Goal: Communication & Community: Answer question/provide support

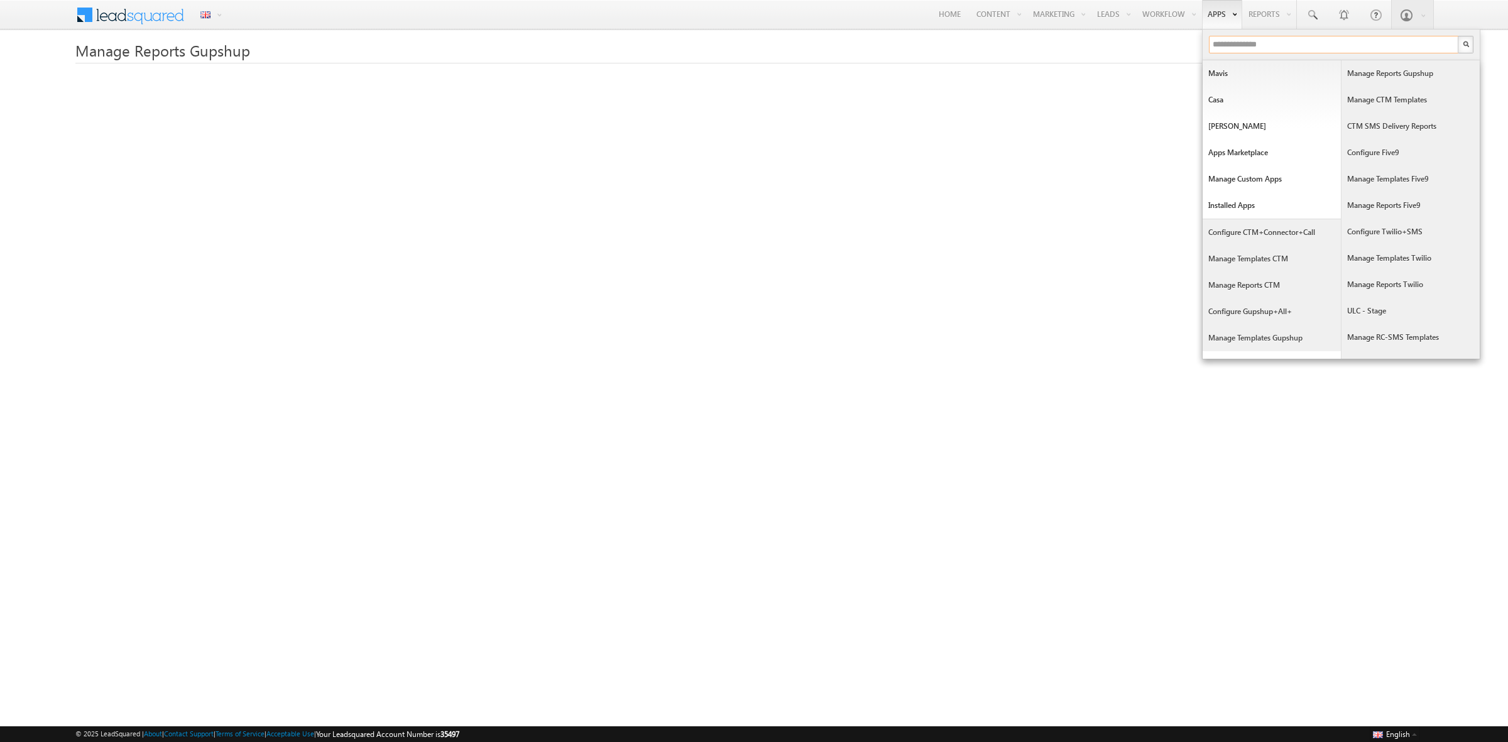
click at [993, 42] on input "text" at bounding box center [1334, 45] width 251 height 18
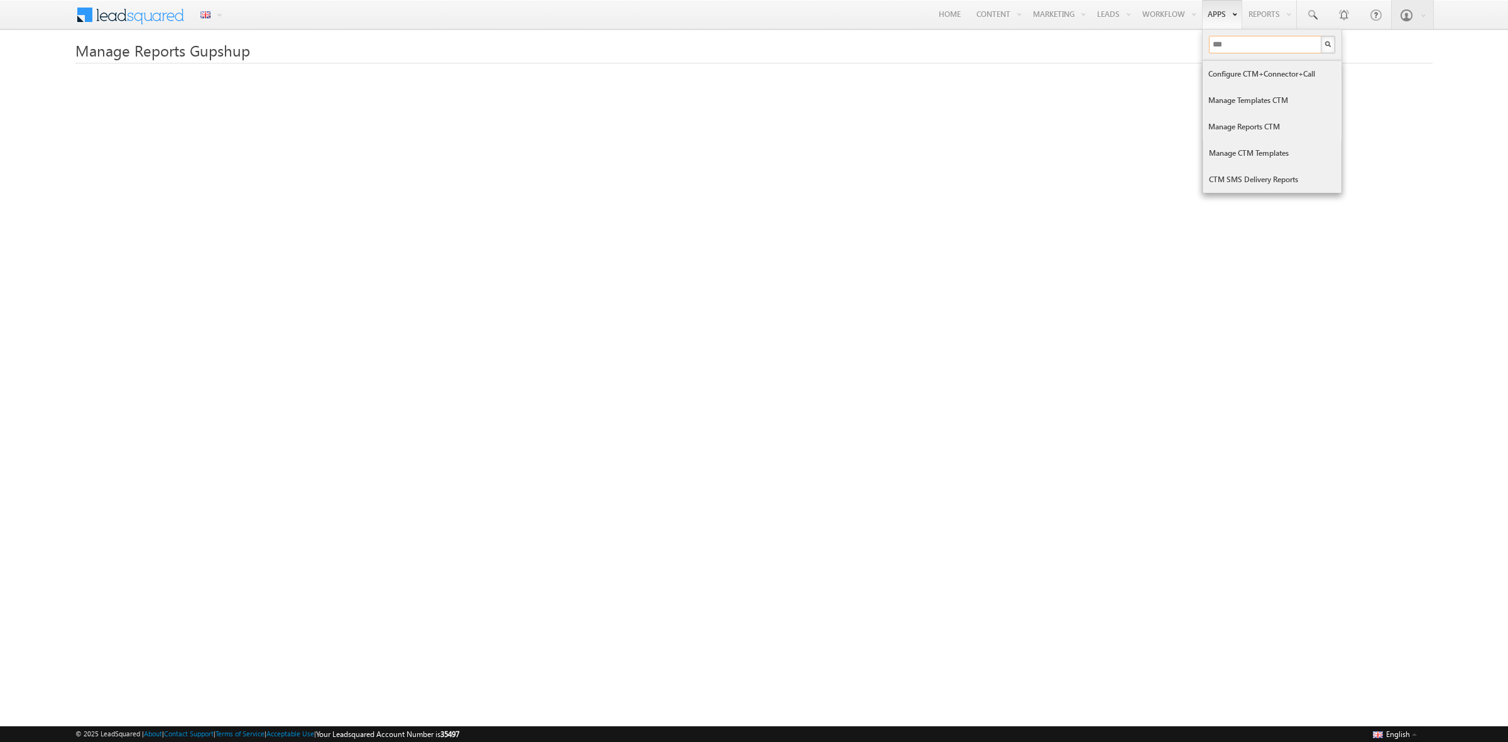
type input "***"
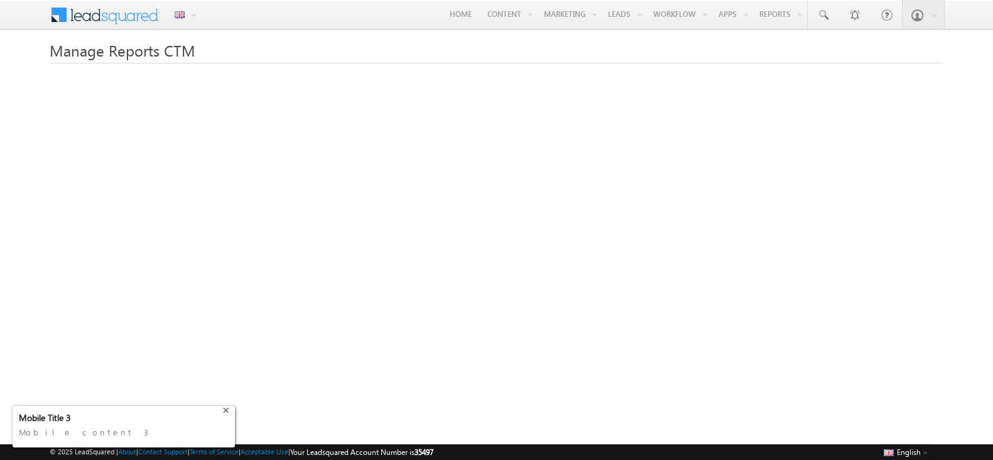
click at [229, 409] on div "+" at bounding box center [227, 408] width 15 height 15
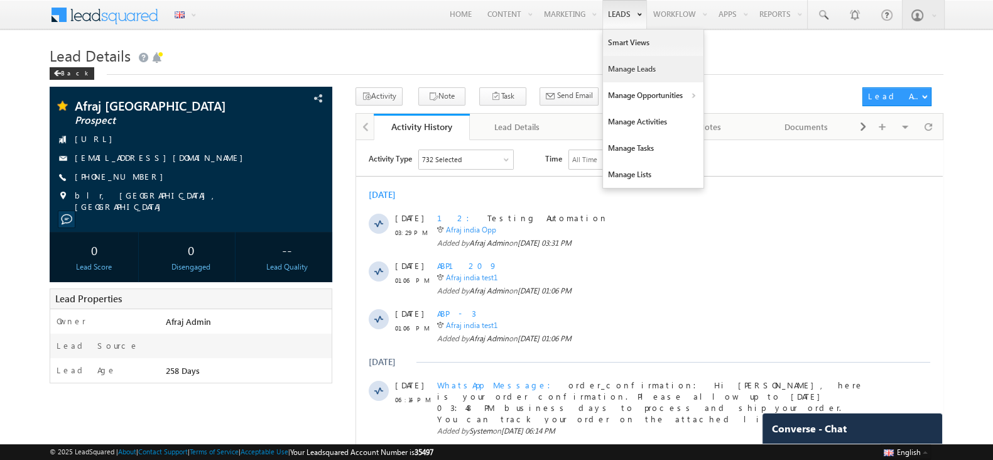
click at [625, 71] on link "Manage Leads" at bounding box center [653, 69] width 101 height 26
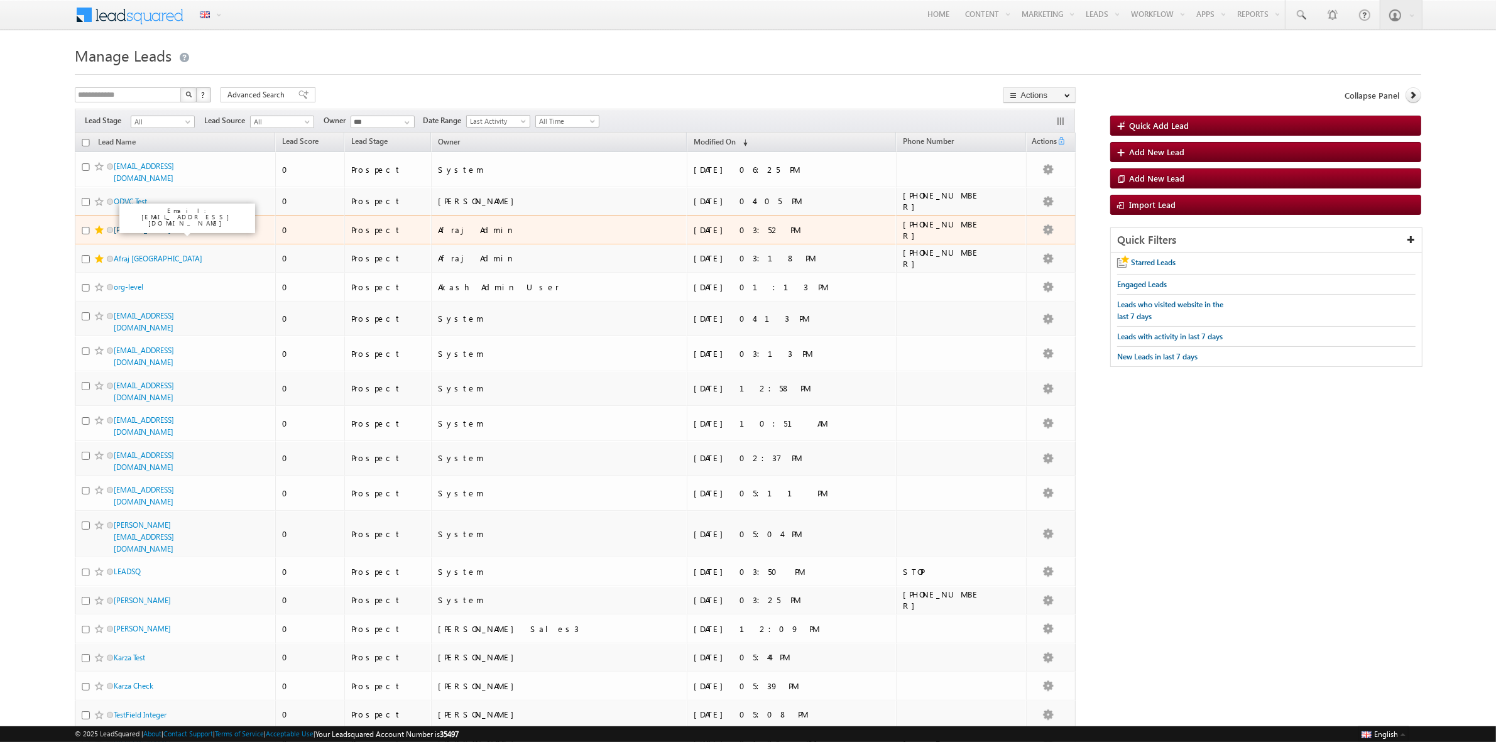
click at [167, 232] on link "[PERSON_NAME]" at bounding box center [142, 229] width 57 height 9
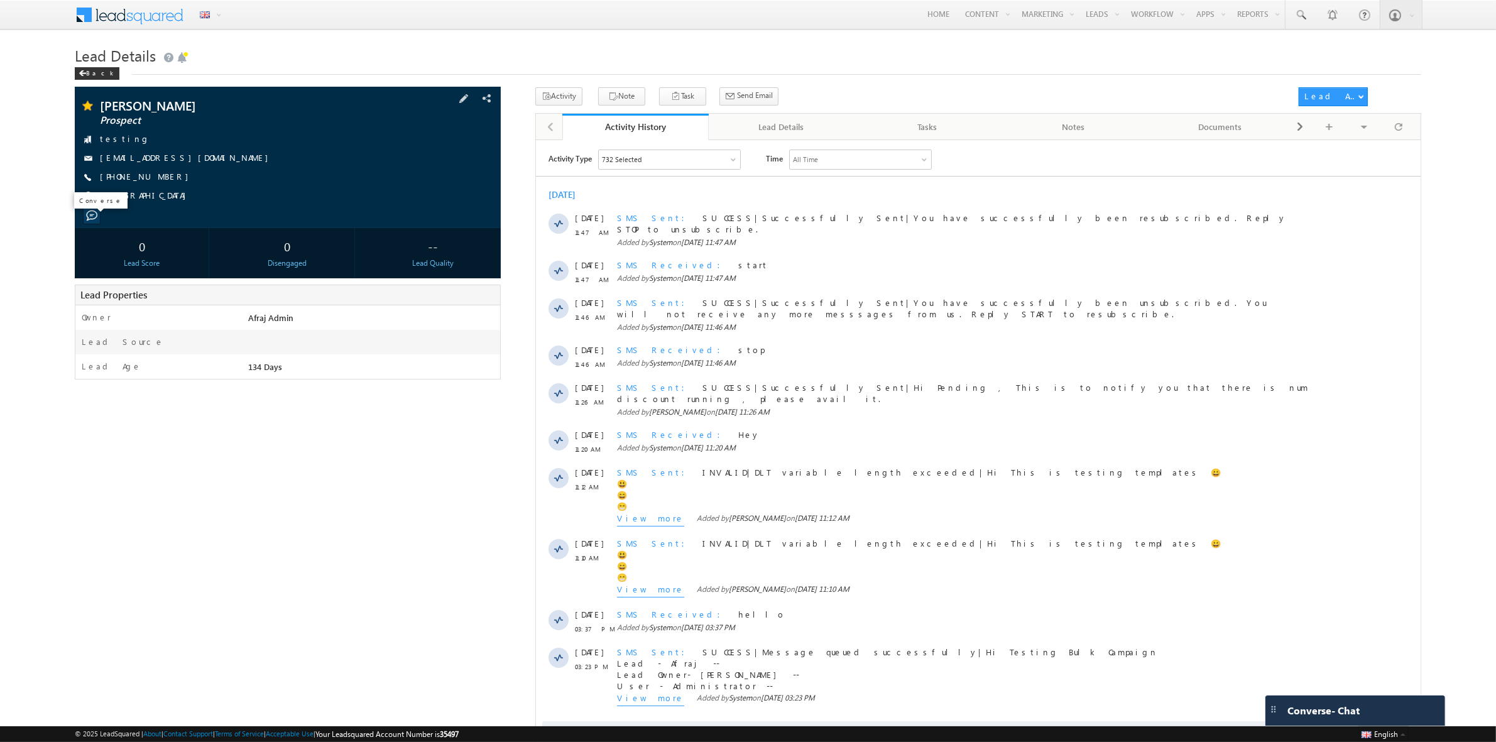
click at [92, 217] on span at bounding box center [91, 215] width 11 height 11
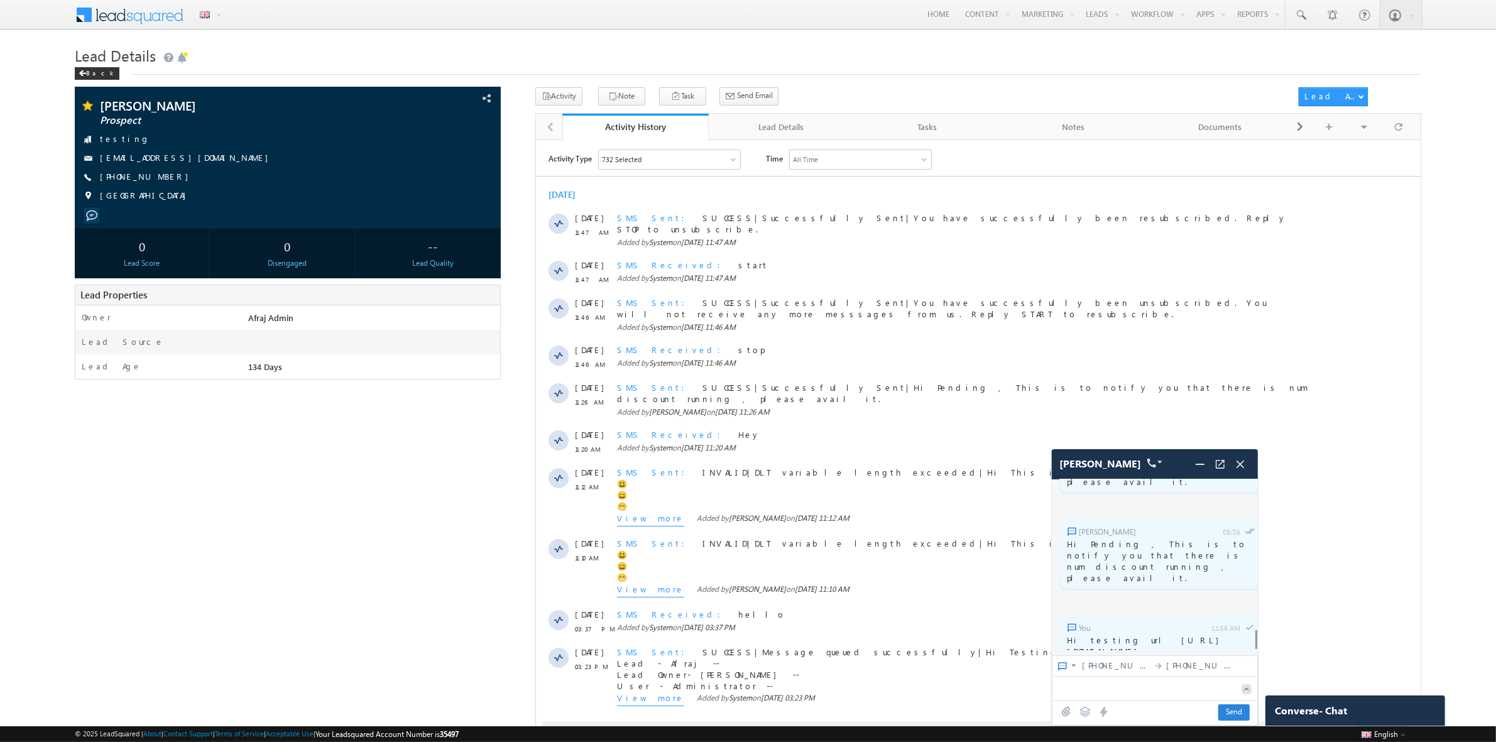
scroll to position [4024, 0]
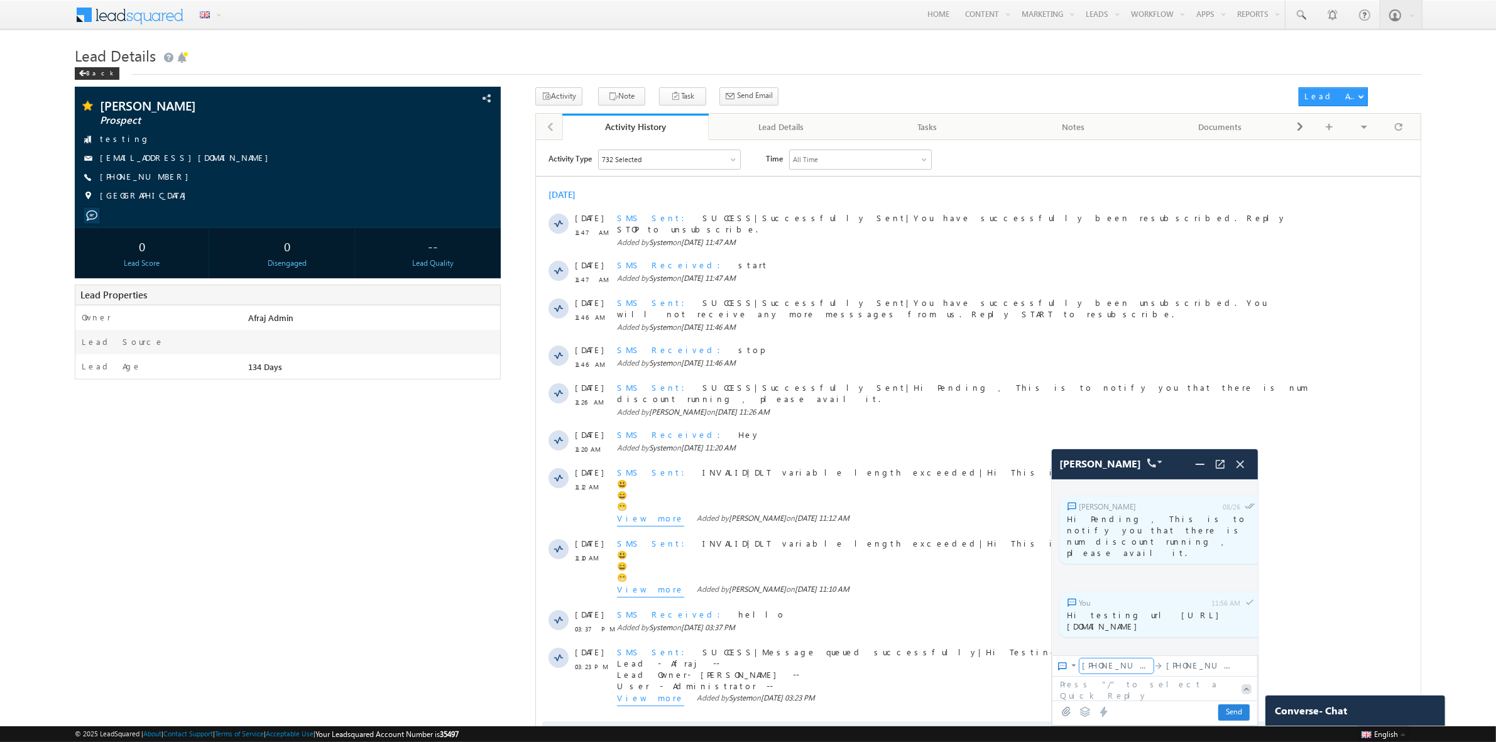
click at [1120, 669] on span "[PHONE_NUMBER]" at bounding box center [1116, 665] width 69 height 11
click at [1087, 686] on textarea at bounding box center [1143, 688] width 183 height 23
click at [1082, 714] on icon at bounding box center [1084, 711] width 11 height 11
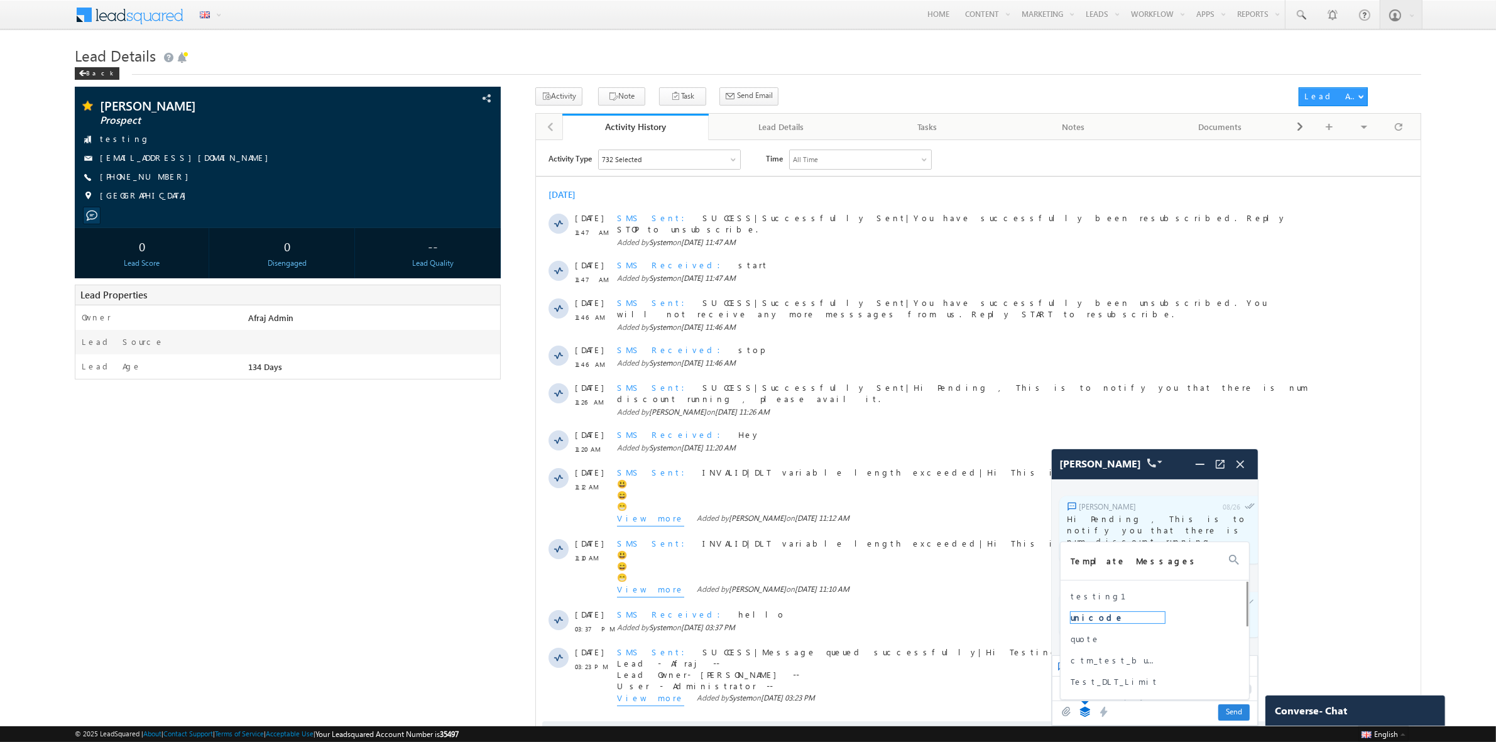
click at [1094, 619] on span "unicode" at bounding box center [1118, 617] width 94 height 11
type textarea "**********"
click at [1241, 714] on span "Send" at bounding box center [1233, 712] width 31 height 16
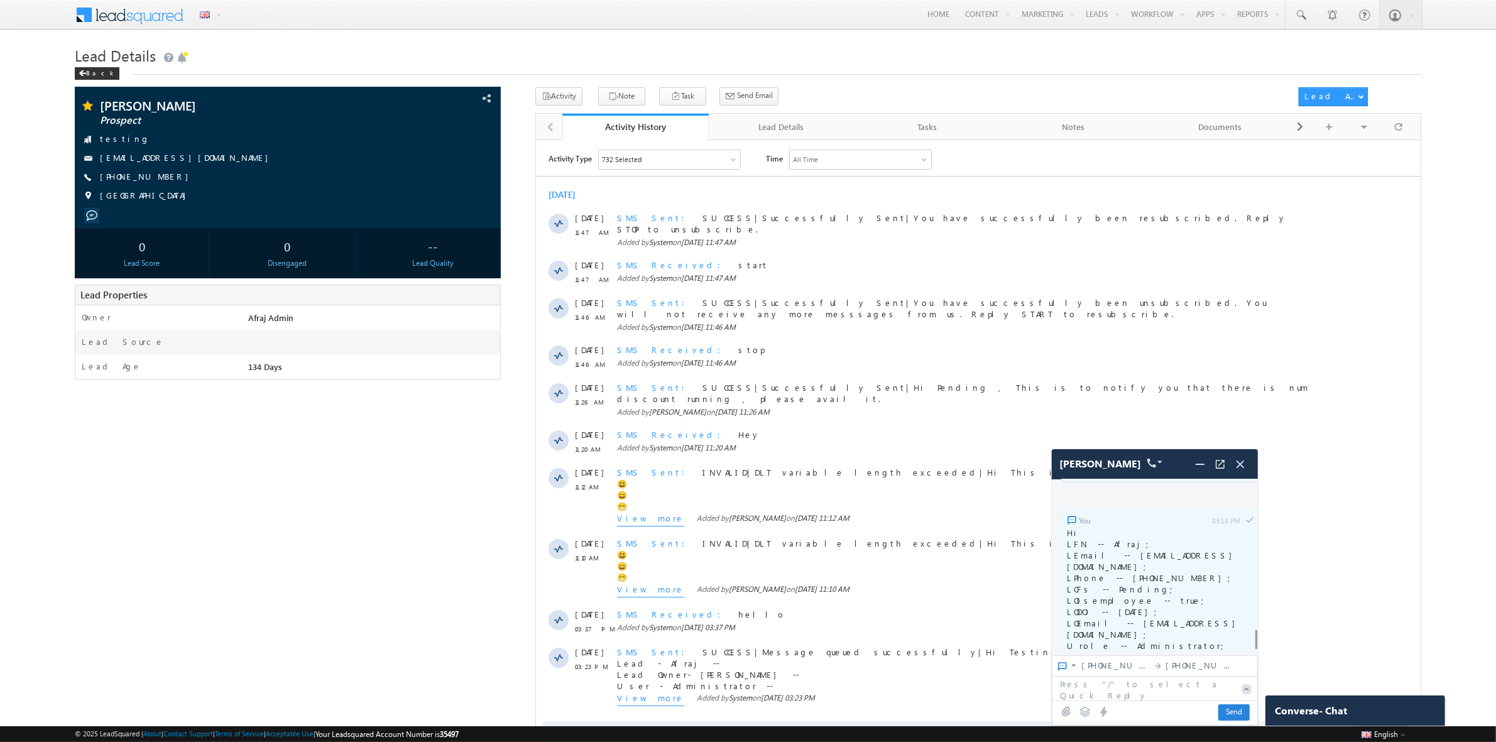
scroll to position [4349, 0]
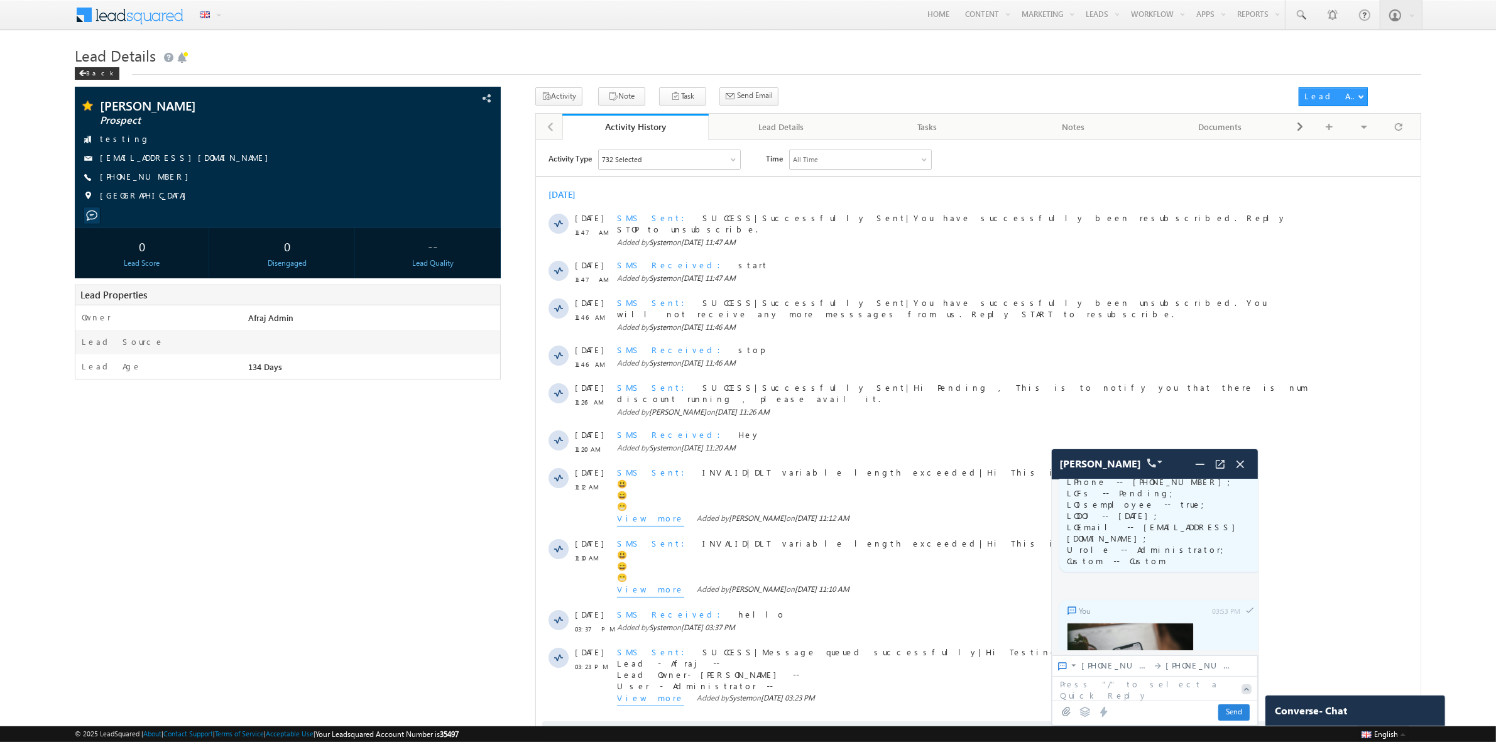
click at [1082, 710] on icon at bounding box center [1084, 711] width 11 height 11
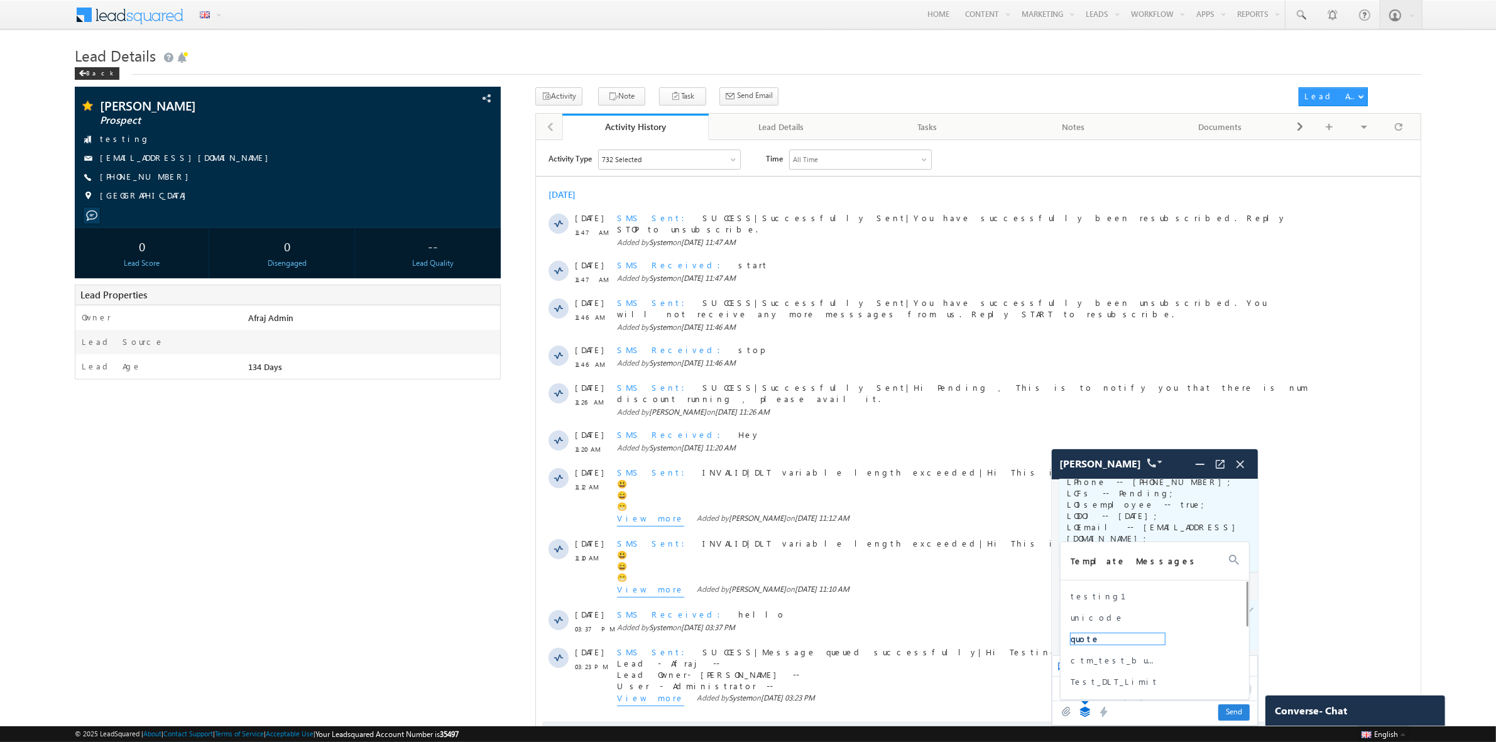
click at [1077, 638] on span "quote" at bounding box center [1118, 638] width 94 height 11
type textarea "**********"
click at [1070, 709] on img at bounding box center [1066, 712] width 13 height 10
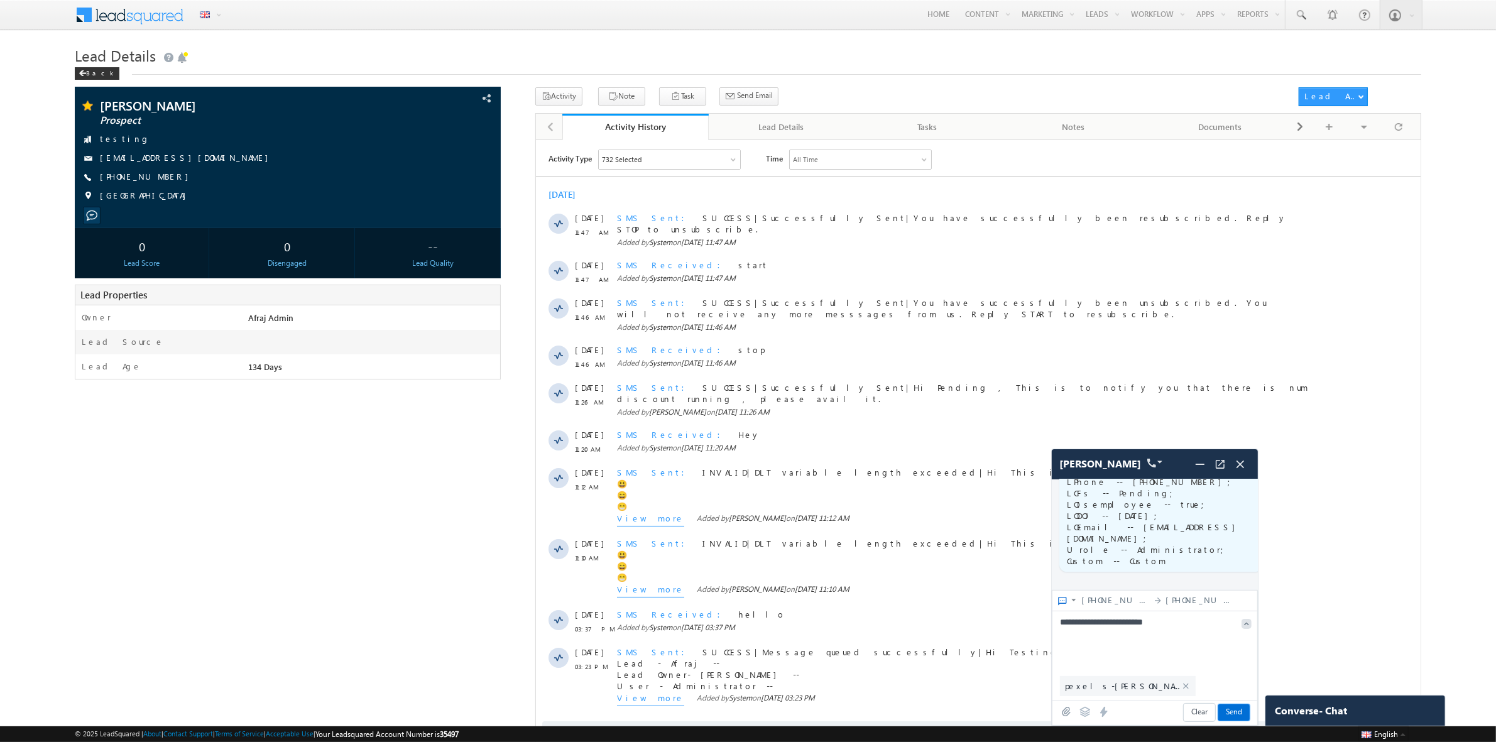
click at [1243, 706] on span "Send" at bounding box center [1233, 712] width 31 height 16
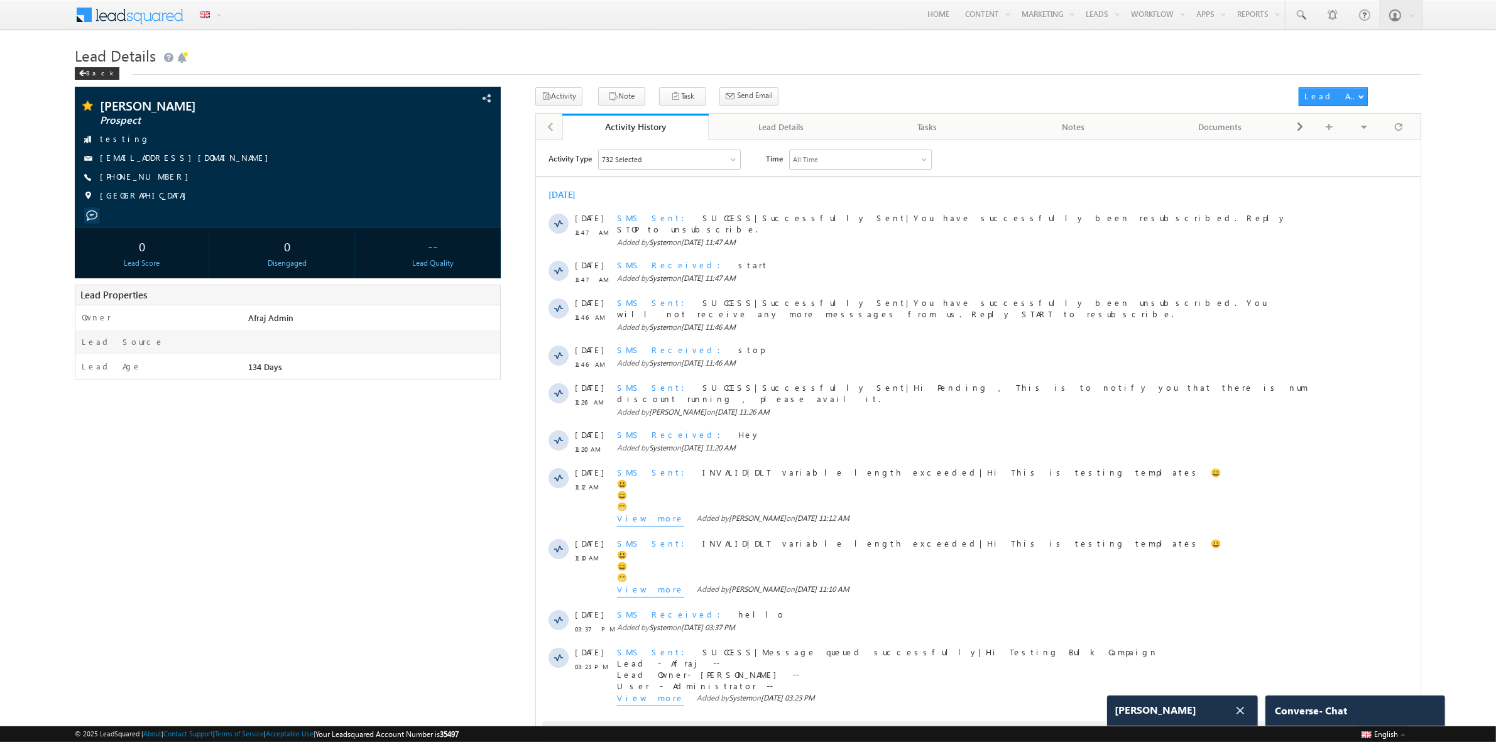
scroll to position [4871, 0]
click at [1161, 704] on span "[PERSON_NAME]" at bounding box center [1156, 710] width 82 height 12
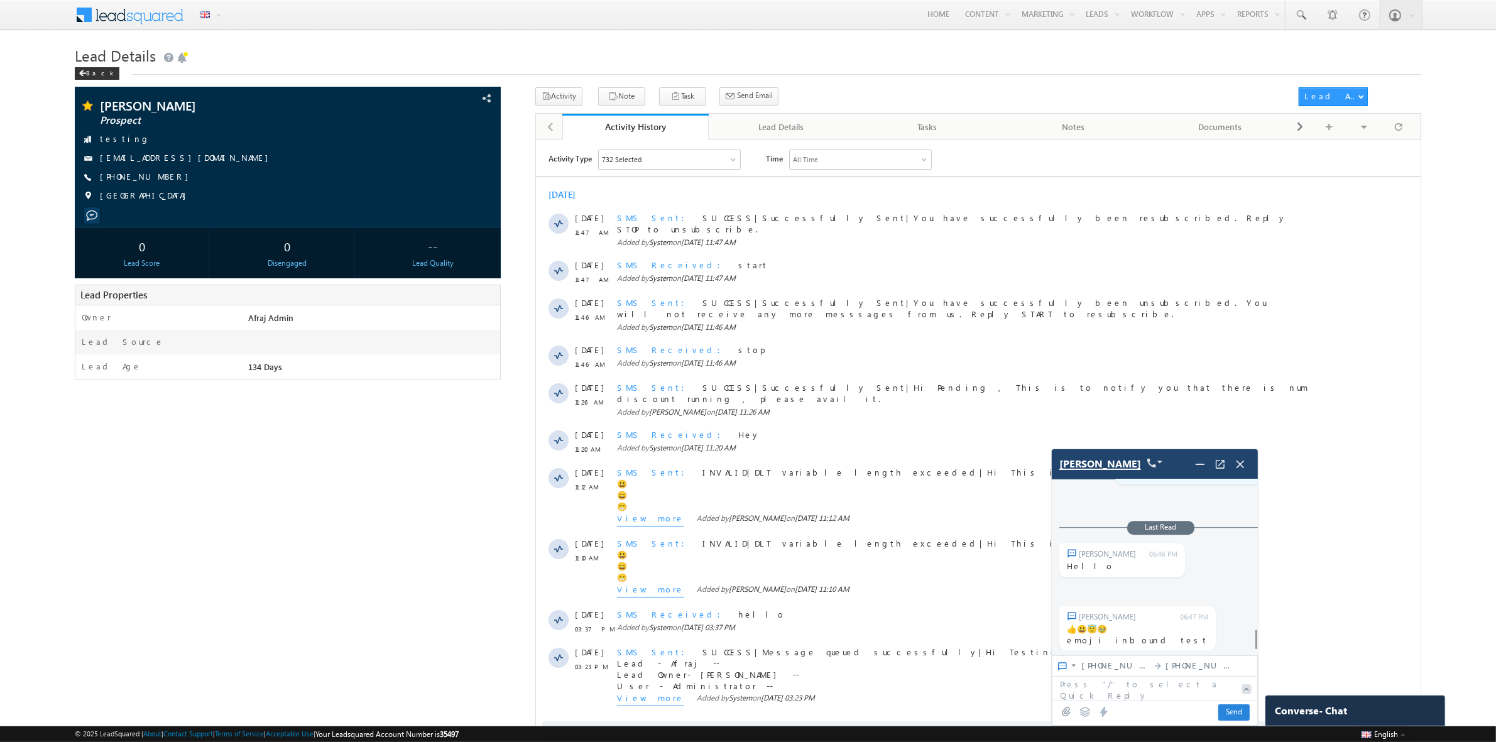
scroll to position [4521, 0]
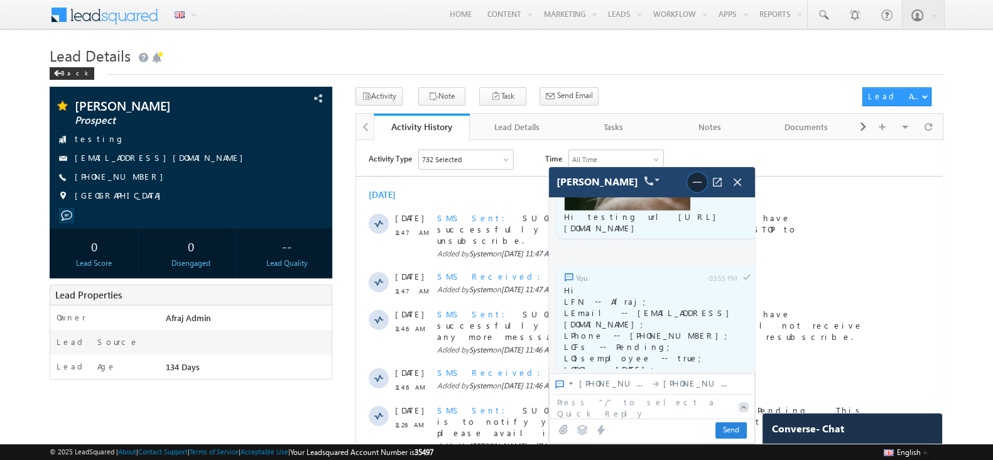
click at [703, 183] on img at bounding box center [697, 182] width 15 height 15
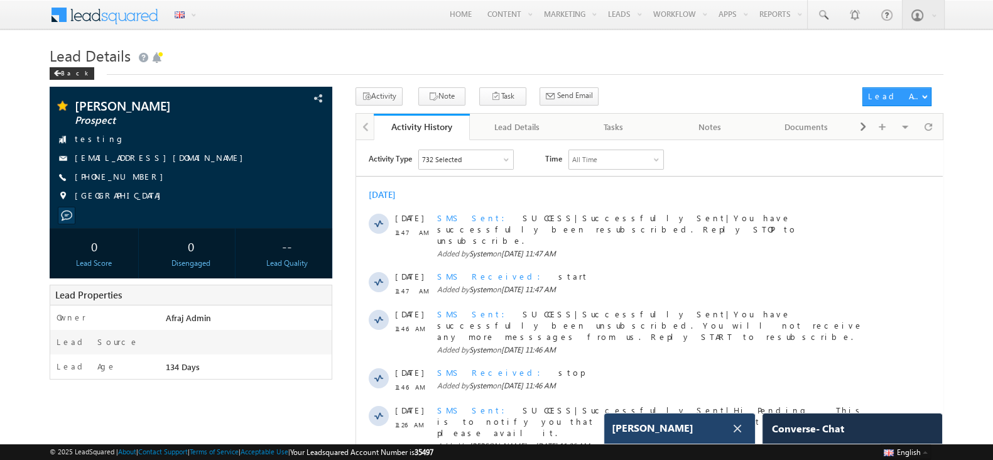
scroll to position [4608, 0]
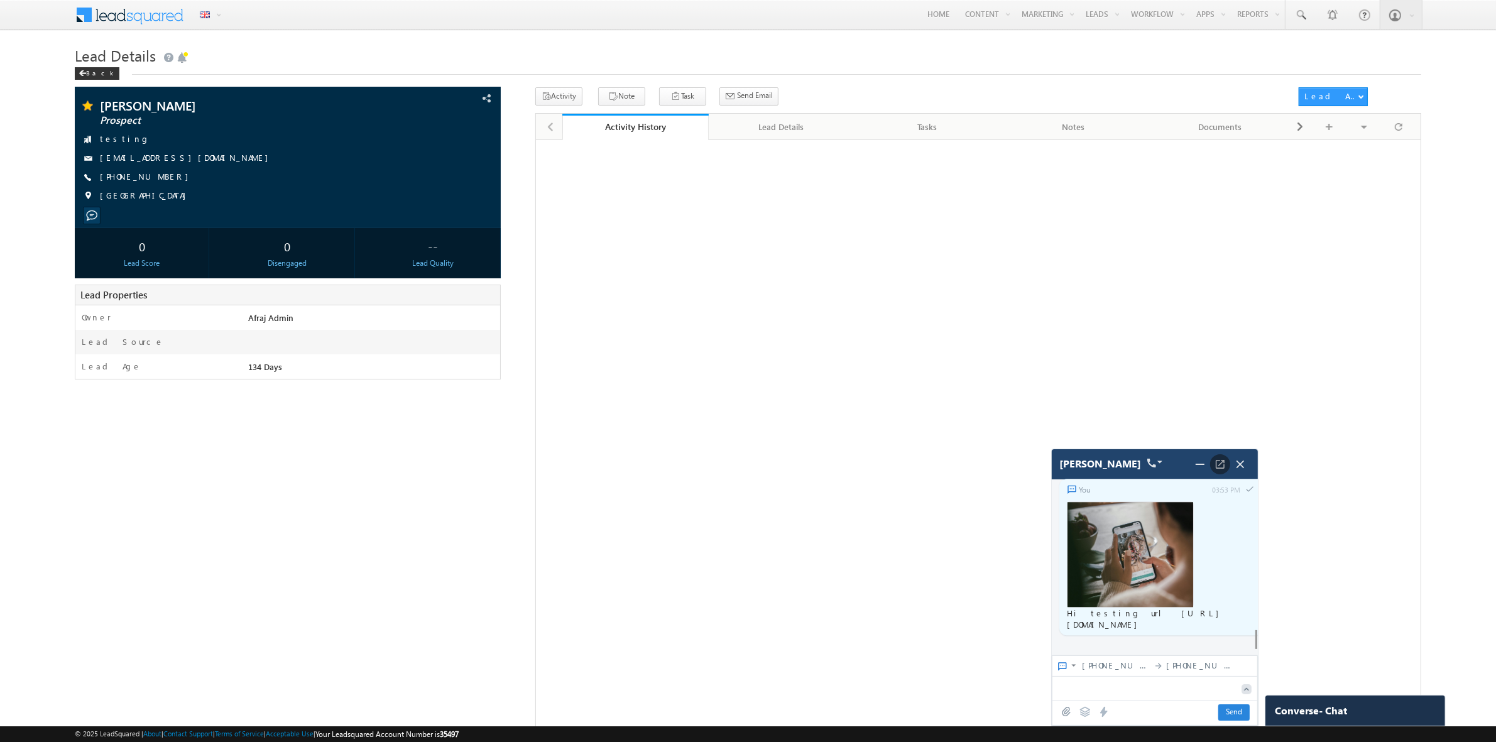
scroll to position [4308, 0]
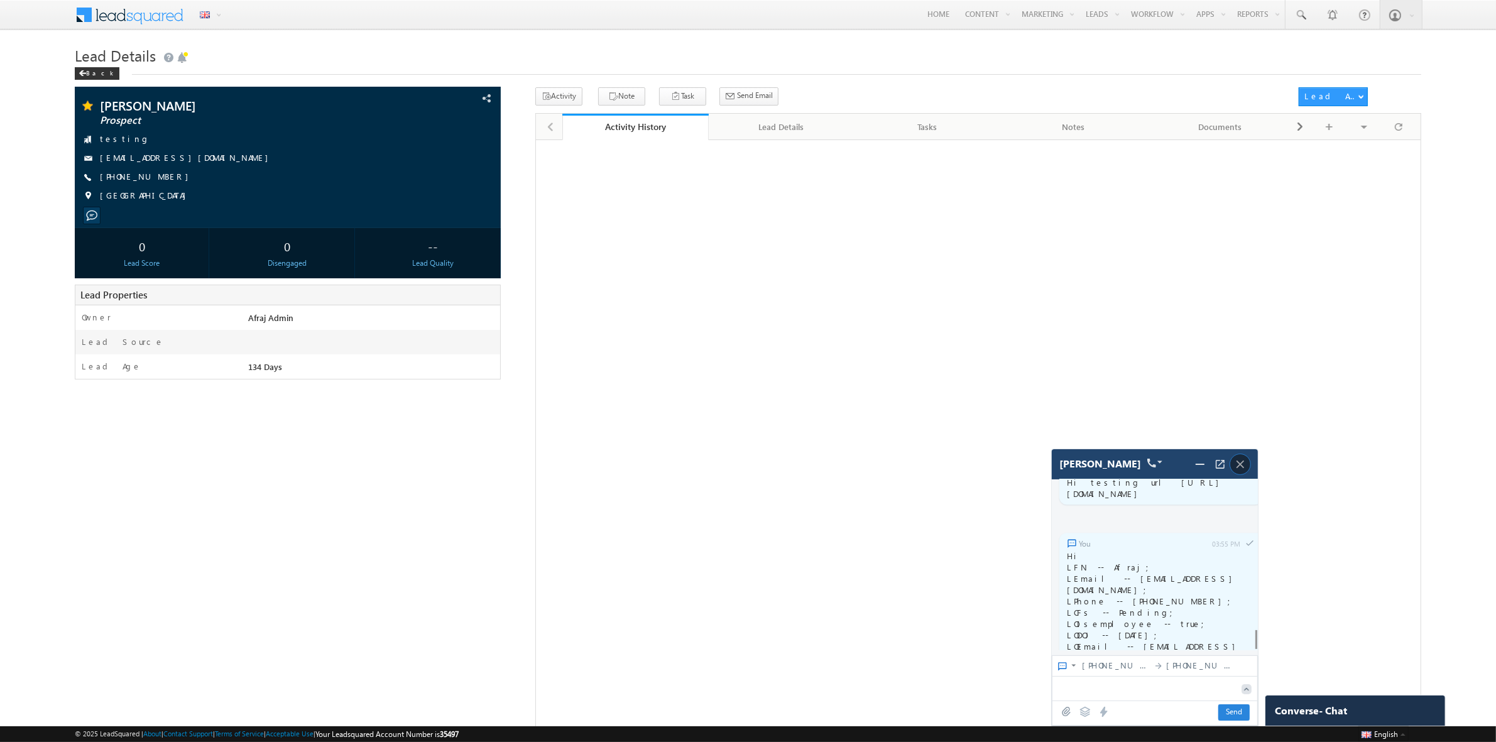
click at [1241, 460] on img at bounding box center [1240, 464] width 14 height 14
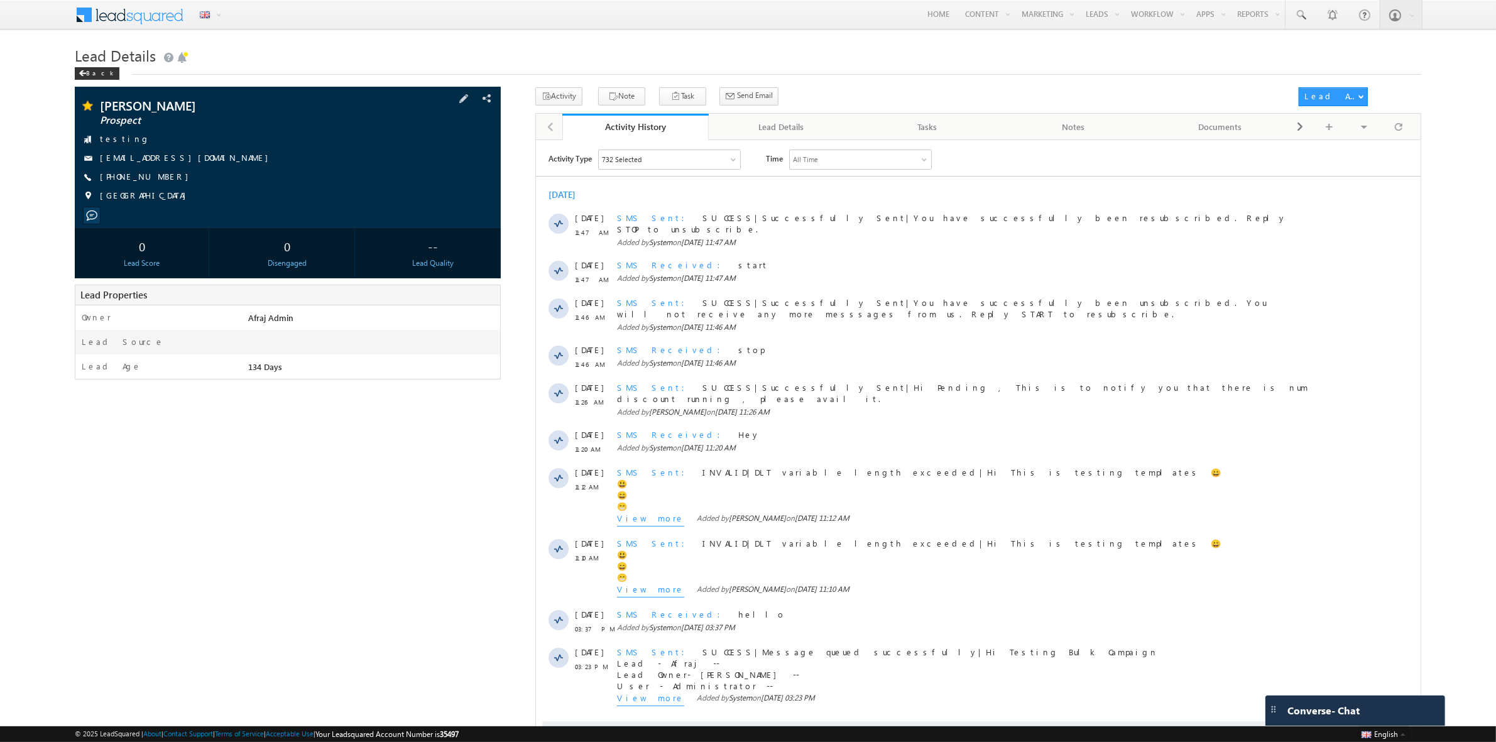
scroll to position [0, 0]
click at [92, 214] on span at bounding box center [91, 215] width 11 height 11
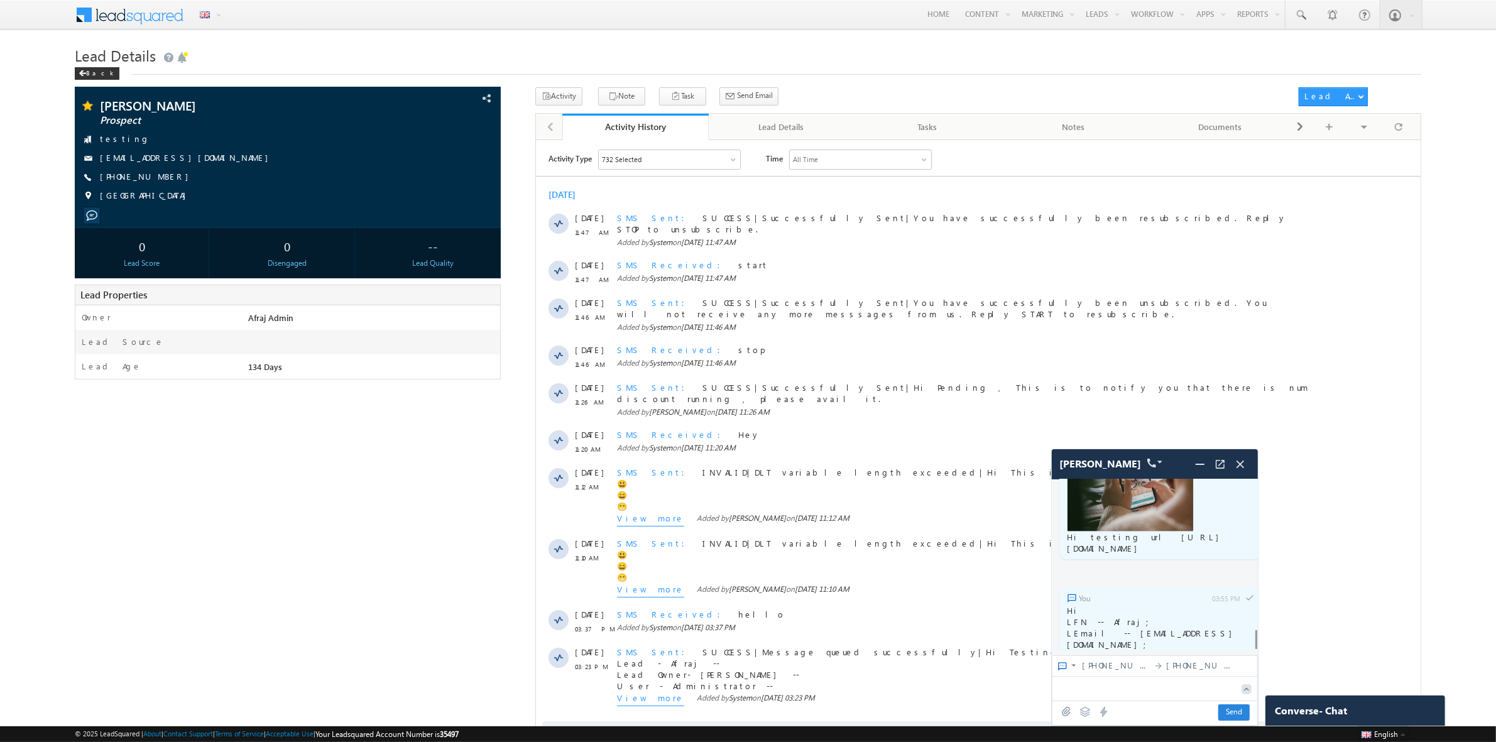
scroll to position [4113, 0]
click at [1084, 711] on icon at bounding box center [1085, 712] width 11 height 10
click at [1089, 597] on span "testing1" at bounding box center [1118, 596] width 94 height 11
type textarea "**********"
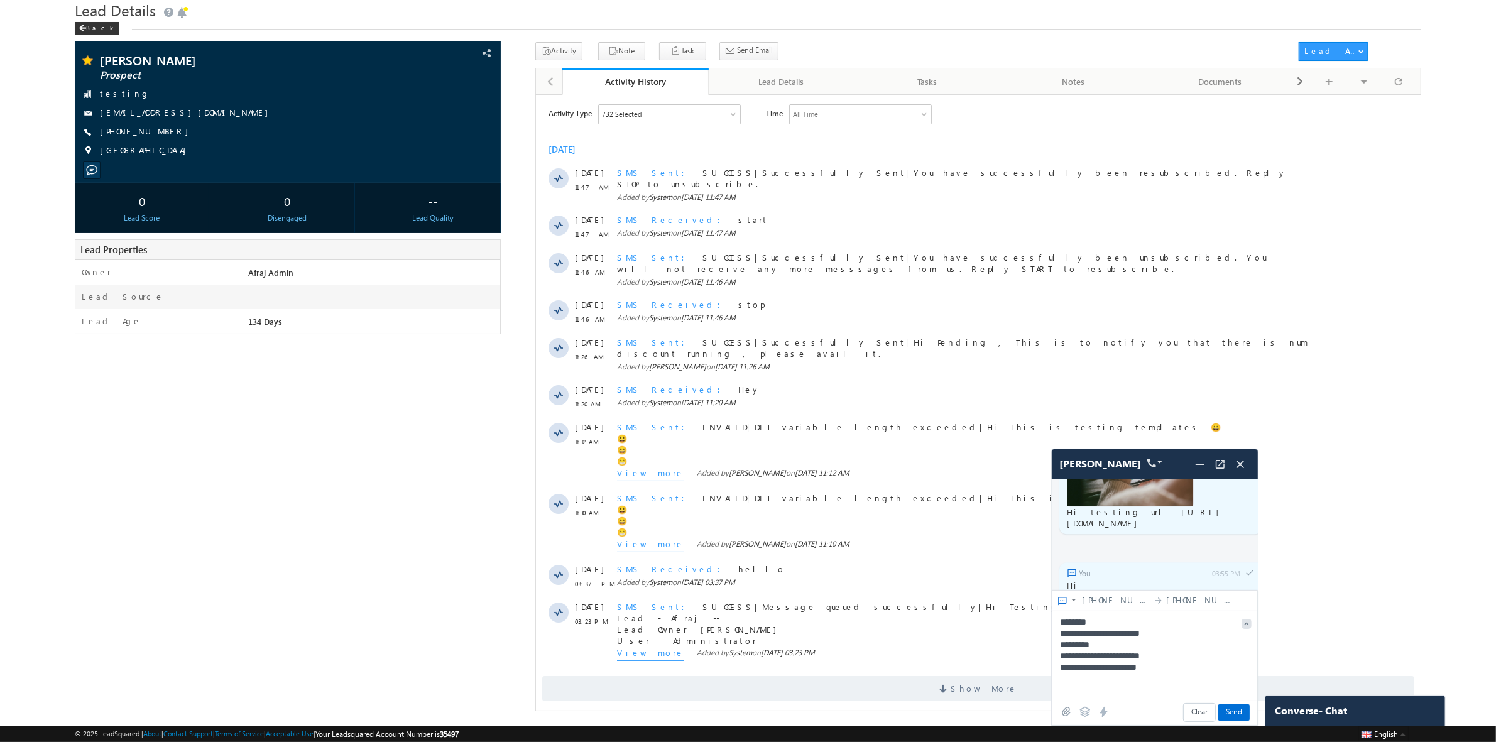
scroll to position [46, 0]
click at [1231, 707] on span "Send" at bounding box center [1233, 712] width 31 height 16
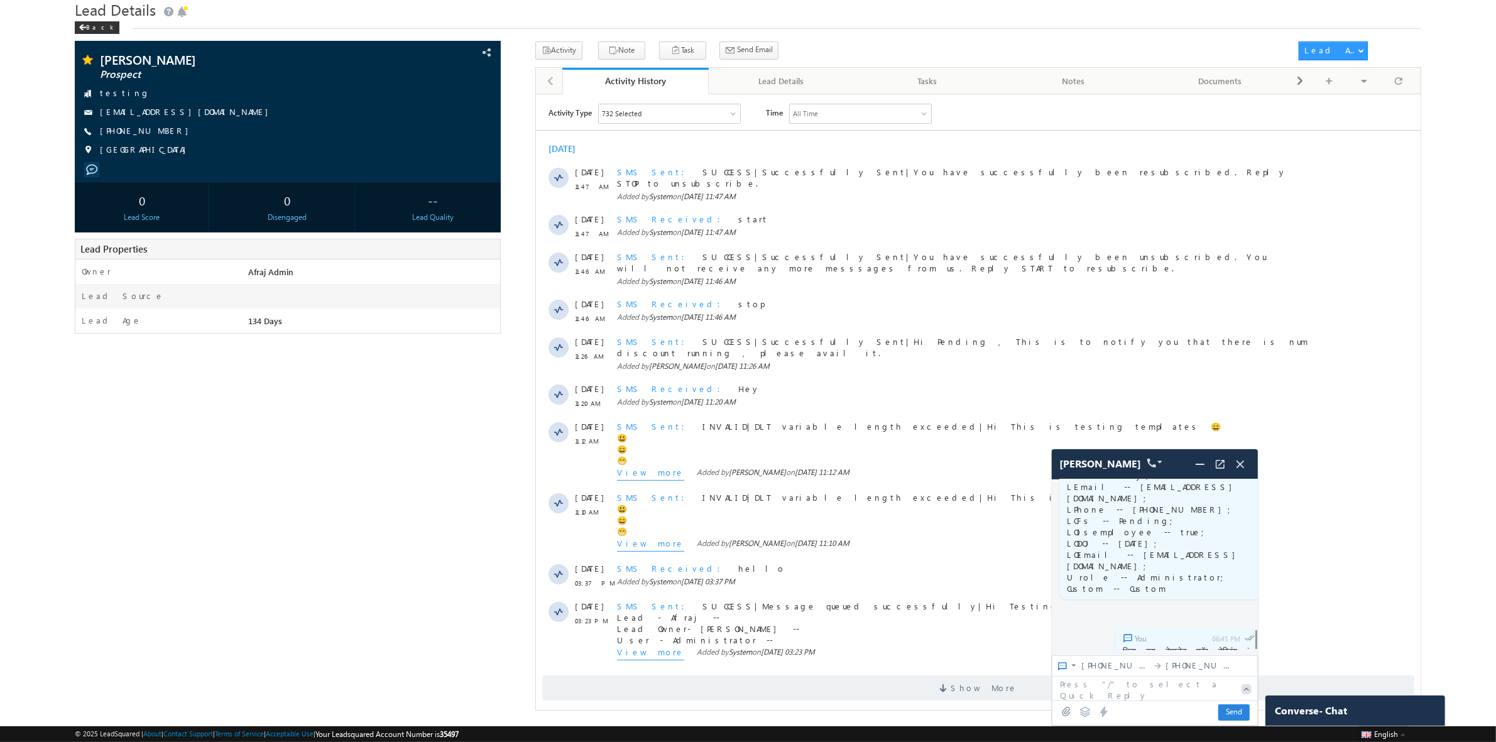
click at [1074, 689] on img at bounding box center [1074, 690] width 10 height 10
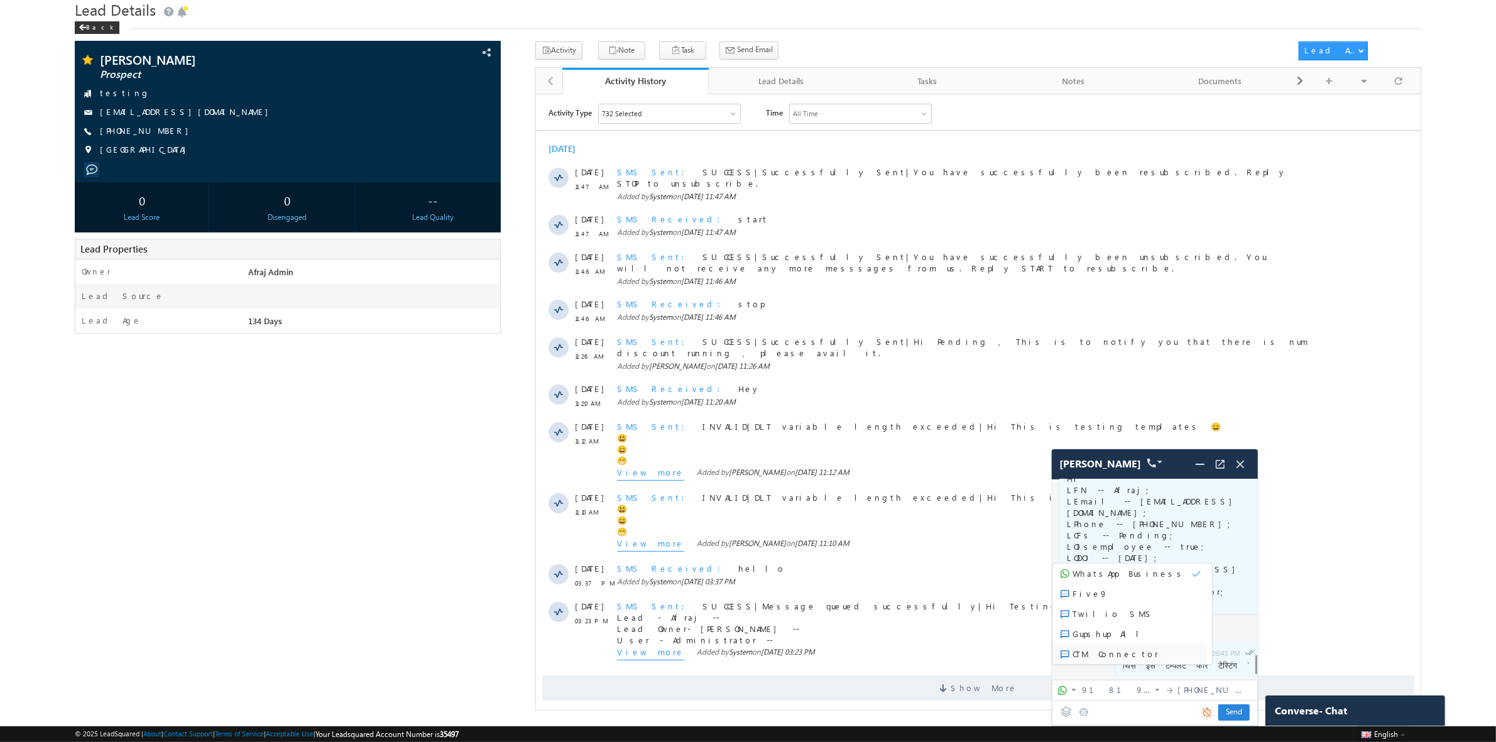
click at [1094, 660] on span "CTM Connector" at bounding box center [1130, 654] width 154 height 20
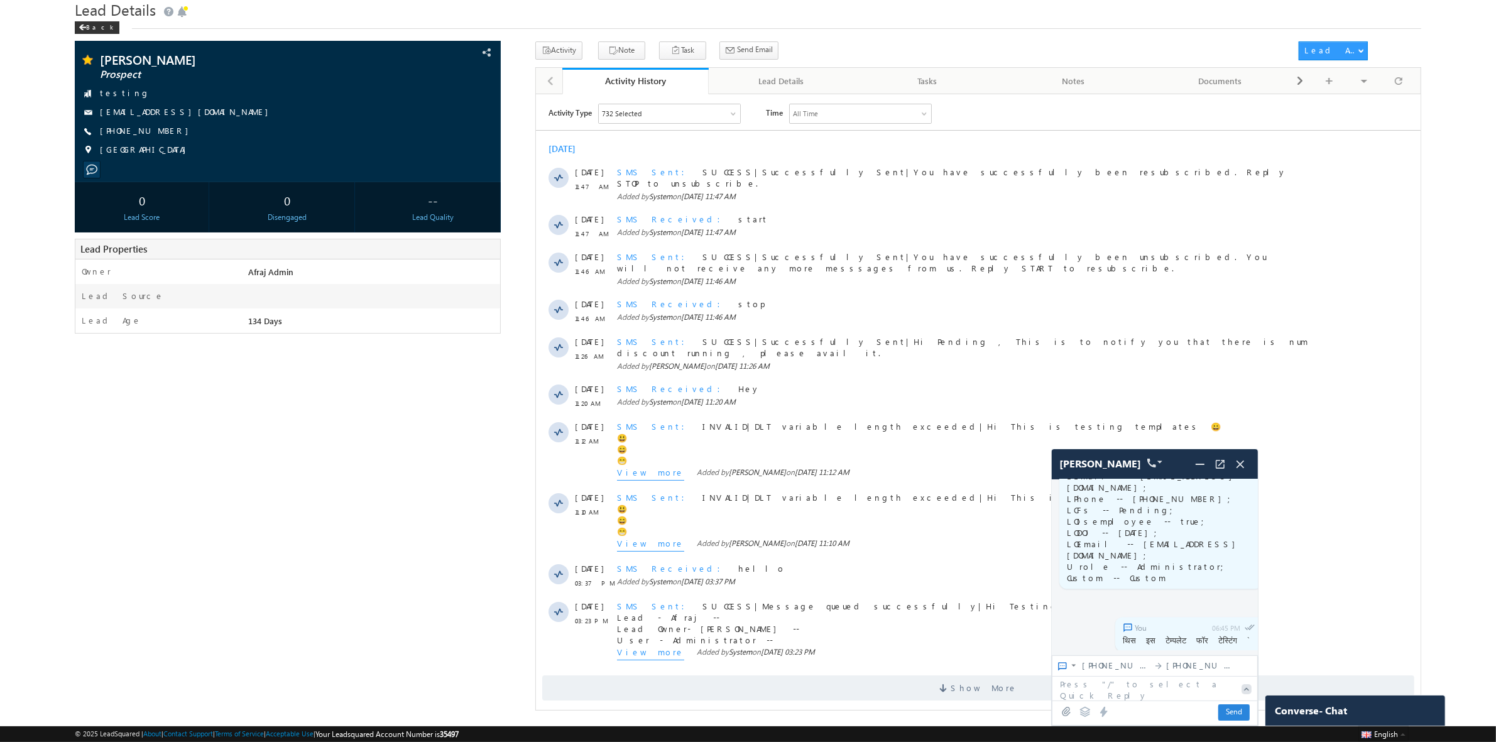
click at [1086, 711] on icon at bounding box center [1085, 712] width 11 height 10
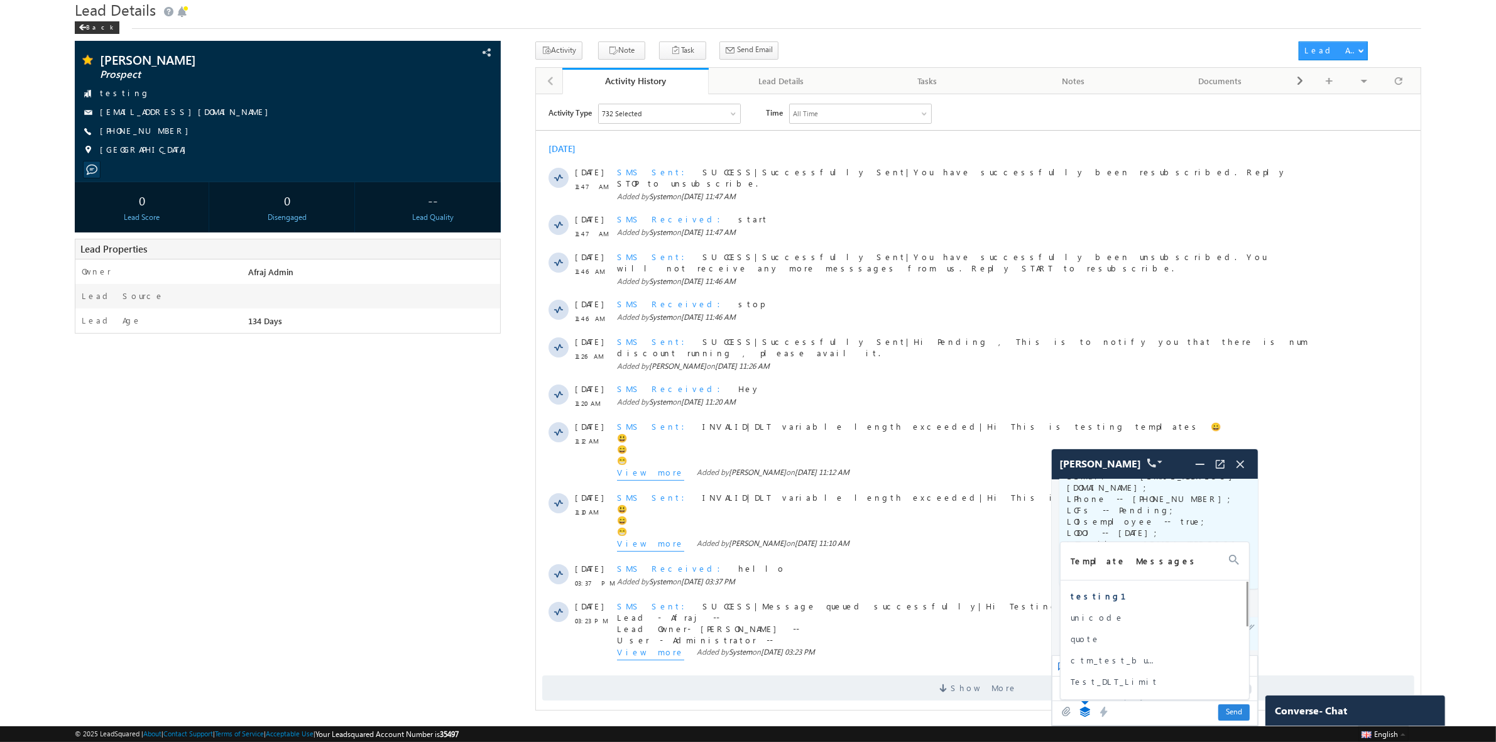
click at [1088, 596] on span "testing1" at bounding box center [1118, 596] width 94 height 11
type textarea "**********"
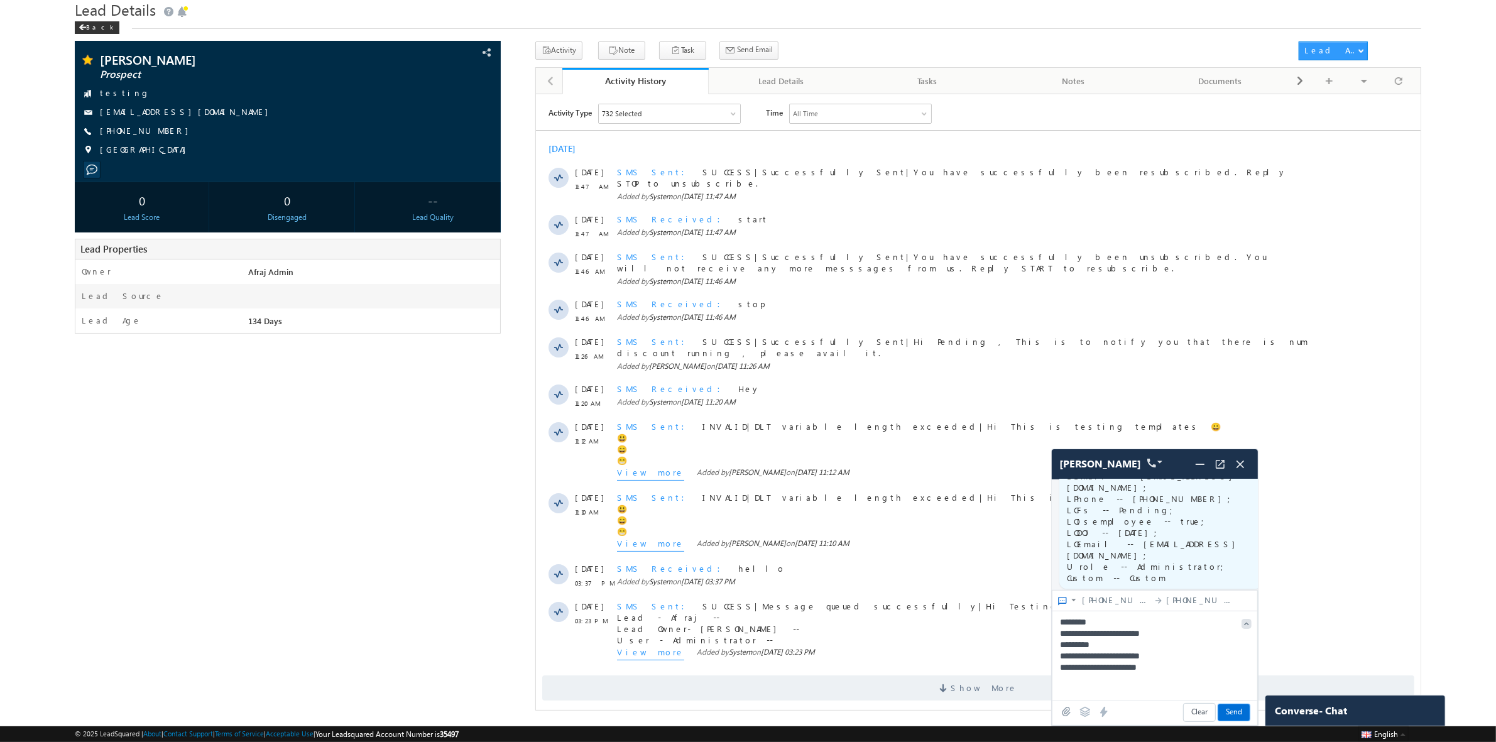
click at [1233, 711] on span "Send" at bounding box center [1233, 712] width 31 height 16
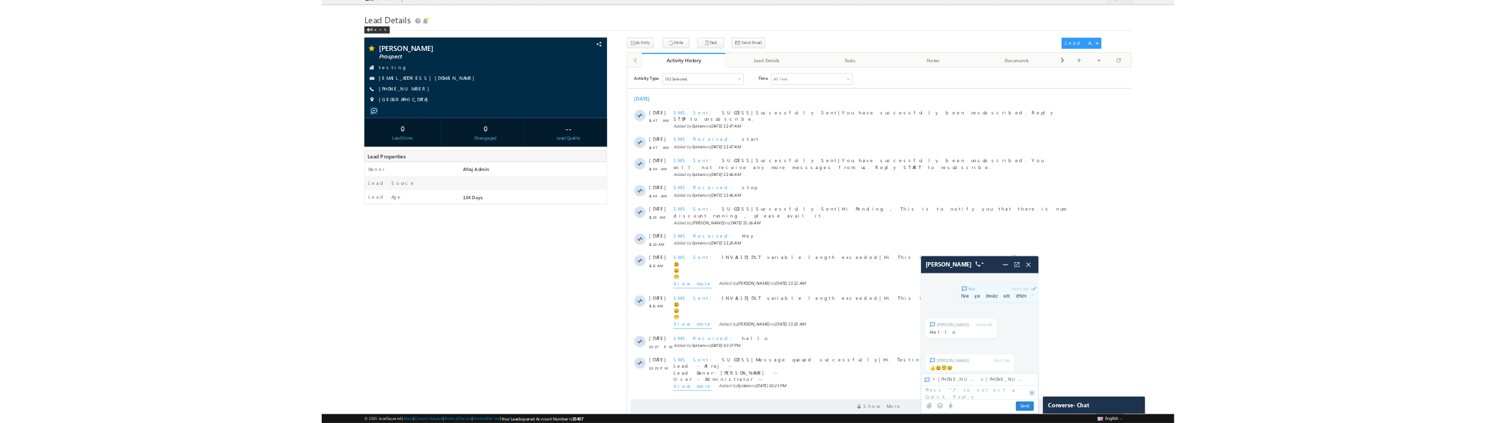
scroll to position [0, 0]
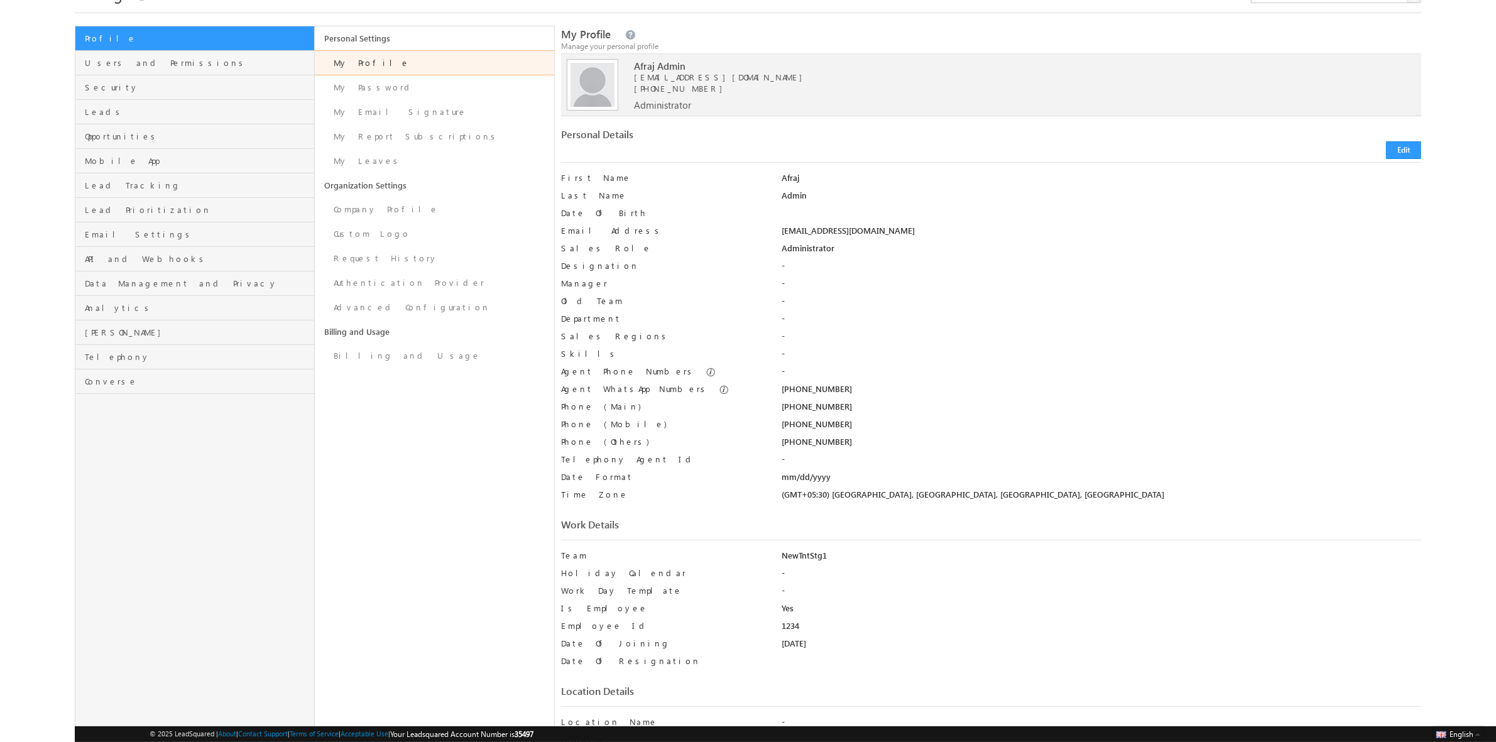
scroll to position [157, 0]
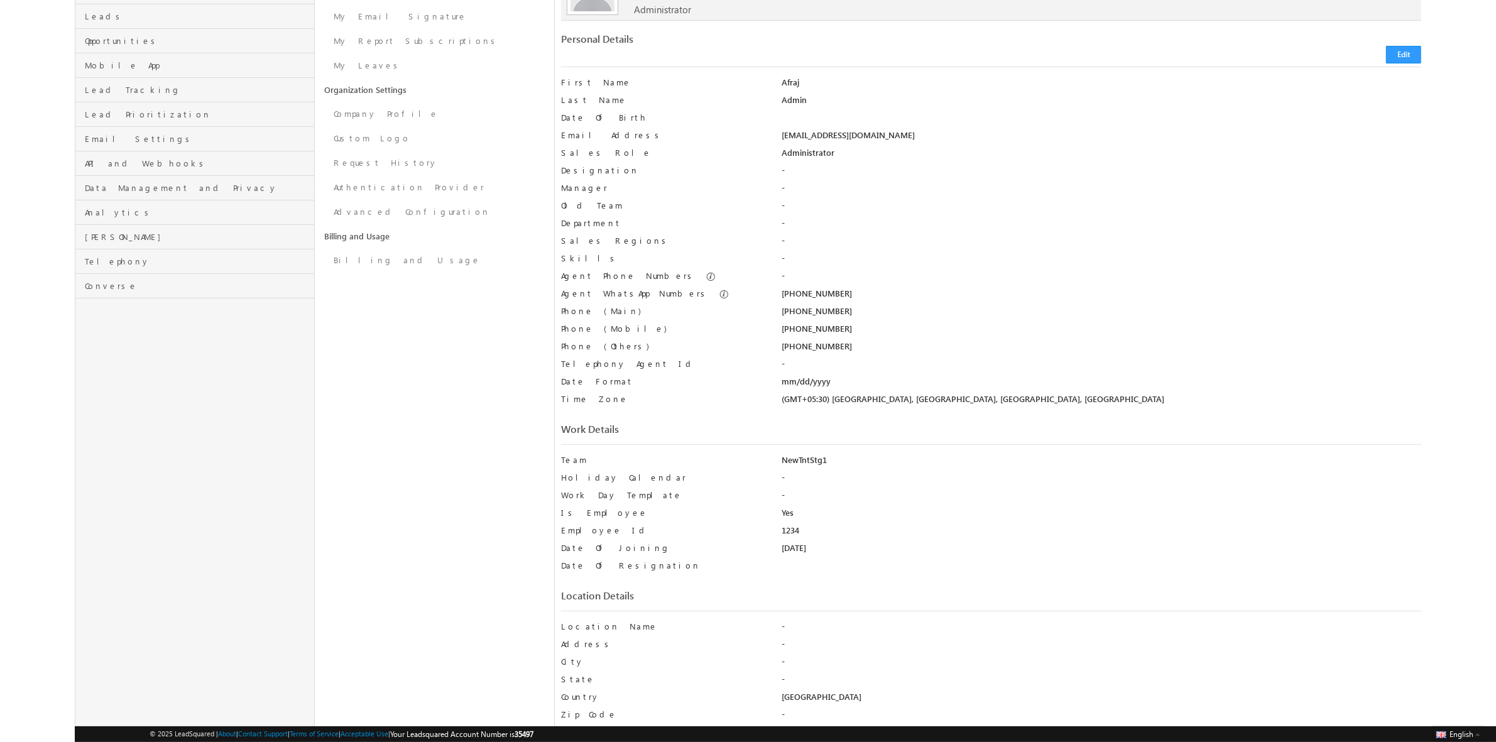
drag, startPoint x: 798, startPoint y: 512, endPoint x: 773, endPoint y: 511, distance: 25.2
click at [773, 511] on div "Is Employee Yes" at bounding box center [991, 516] width 860 height 18
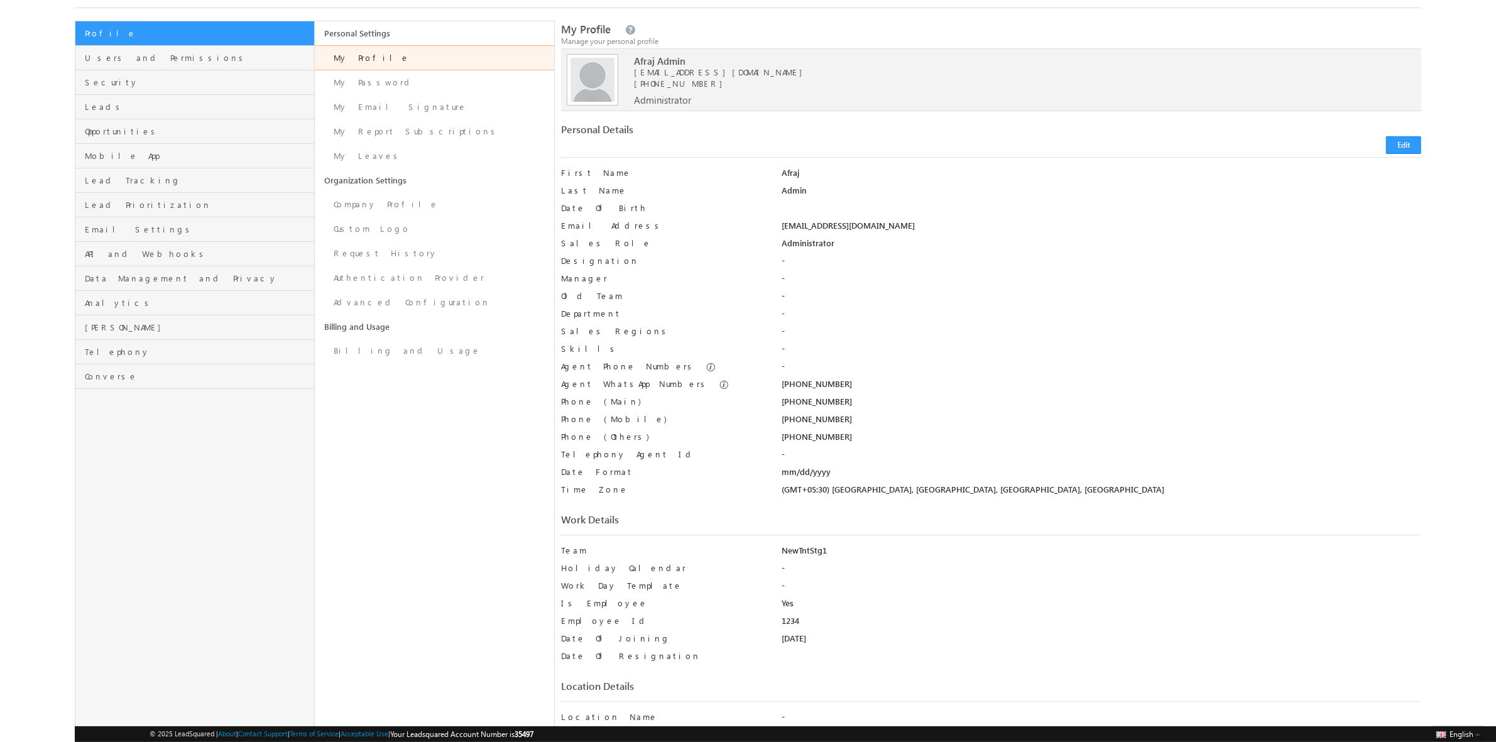
scroll to position [40, 0]
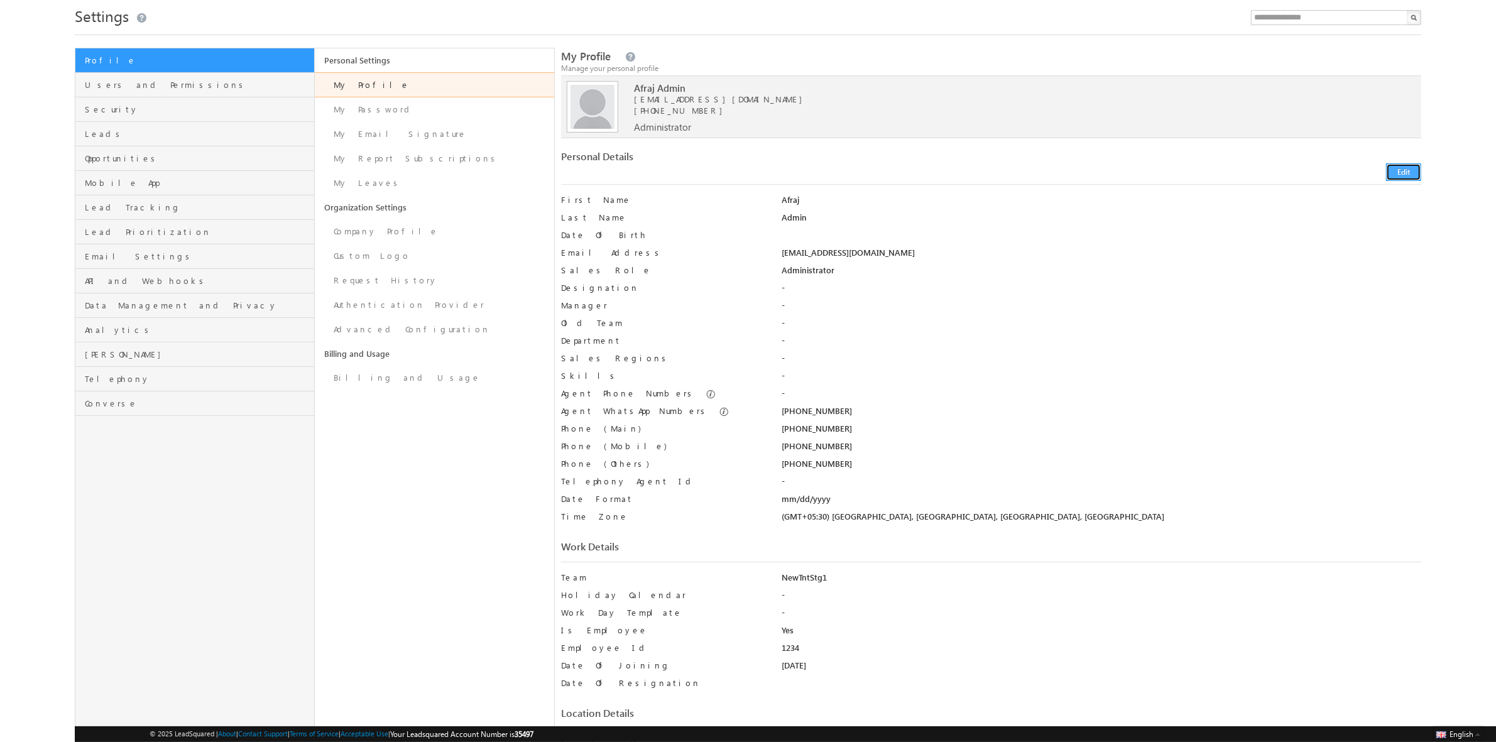
click at [1417, 174] on button "Edit" at bounding box center [1403, 172] width 35 height 18
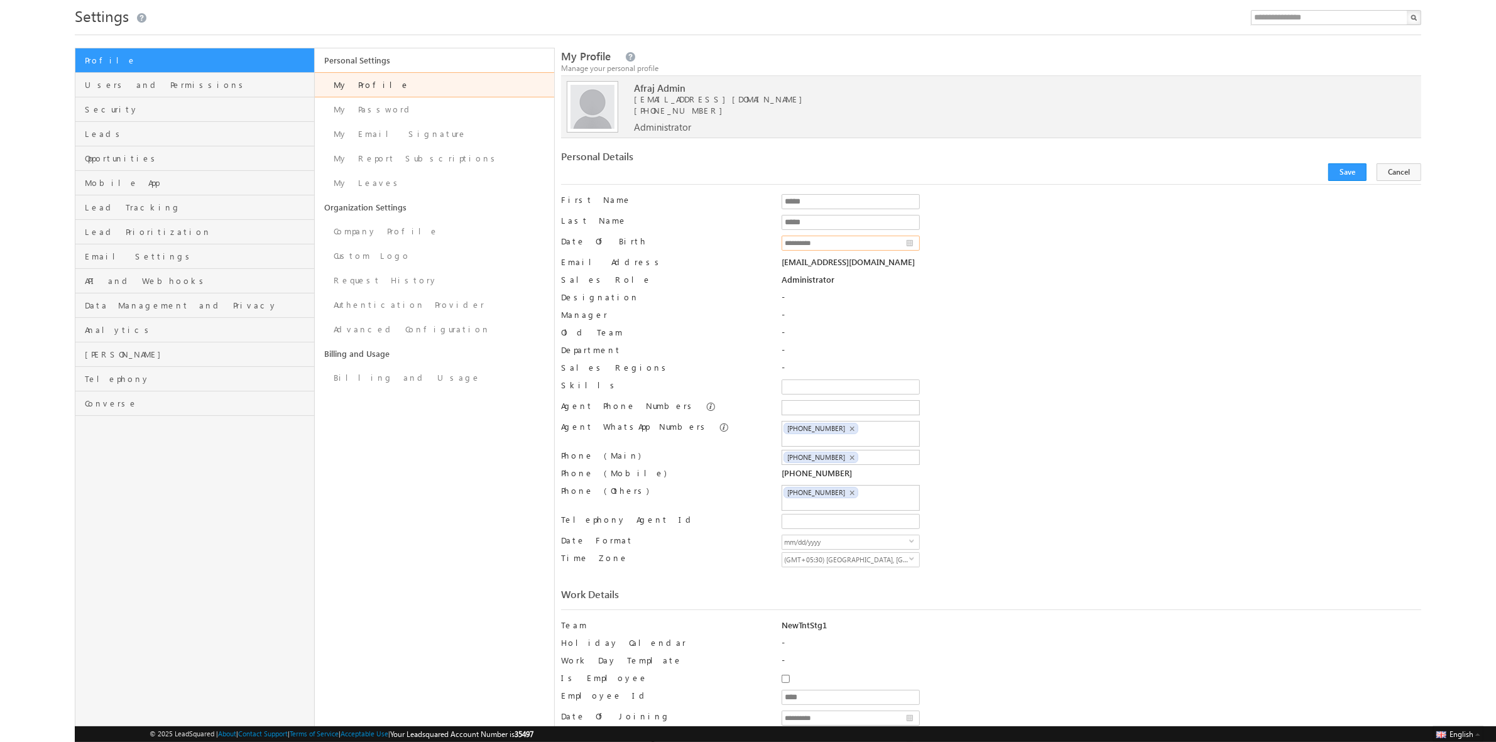
click at [912, 243] on input "**********" at bounding box center [851, 243] width 138 height 15
type input "**********"
click at [1024, 286] on div "Administrator" at bounding box center [1102, 283] width 640 height 18
click at [1357, 170] on button "Save" at bounding box center [1347, 172] width 38 height 18
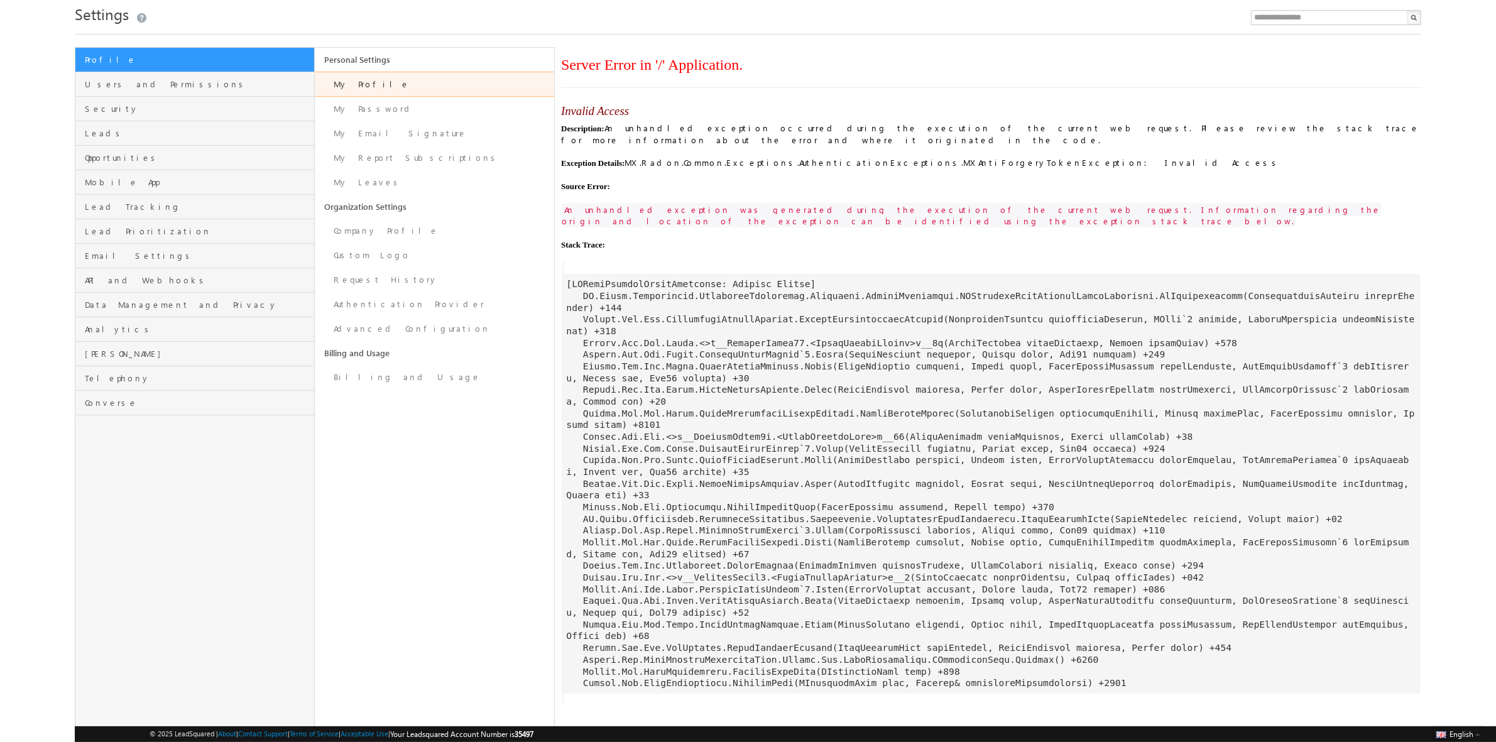
scroll to position [0, 0]
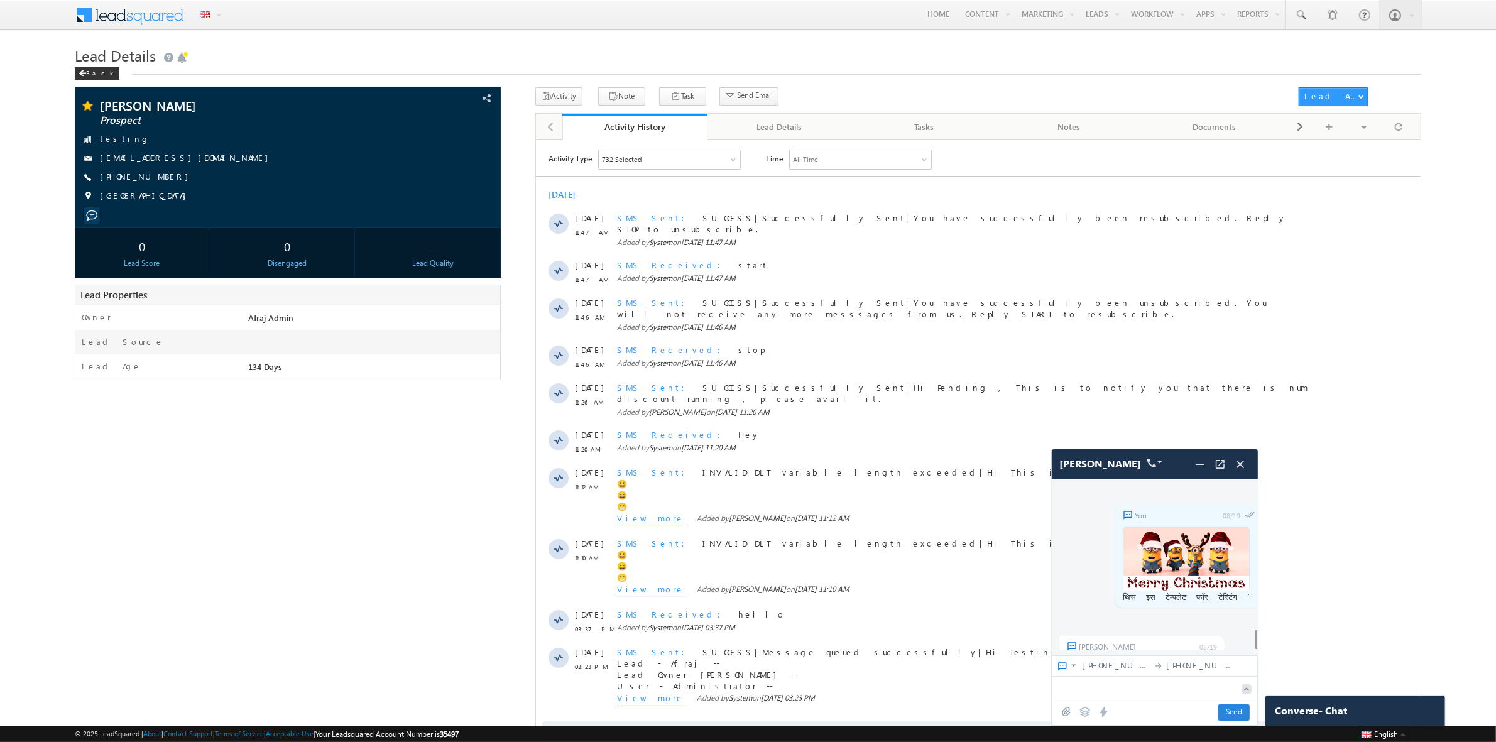
scroll to position [4361, 0]
click at [1081, 422] on icon at bounding box center [1084, 711] width 11 height 11
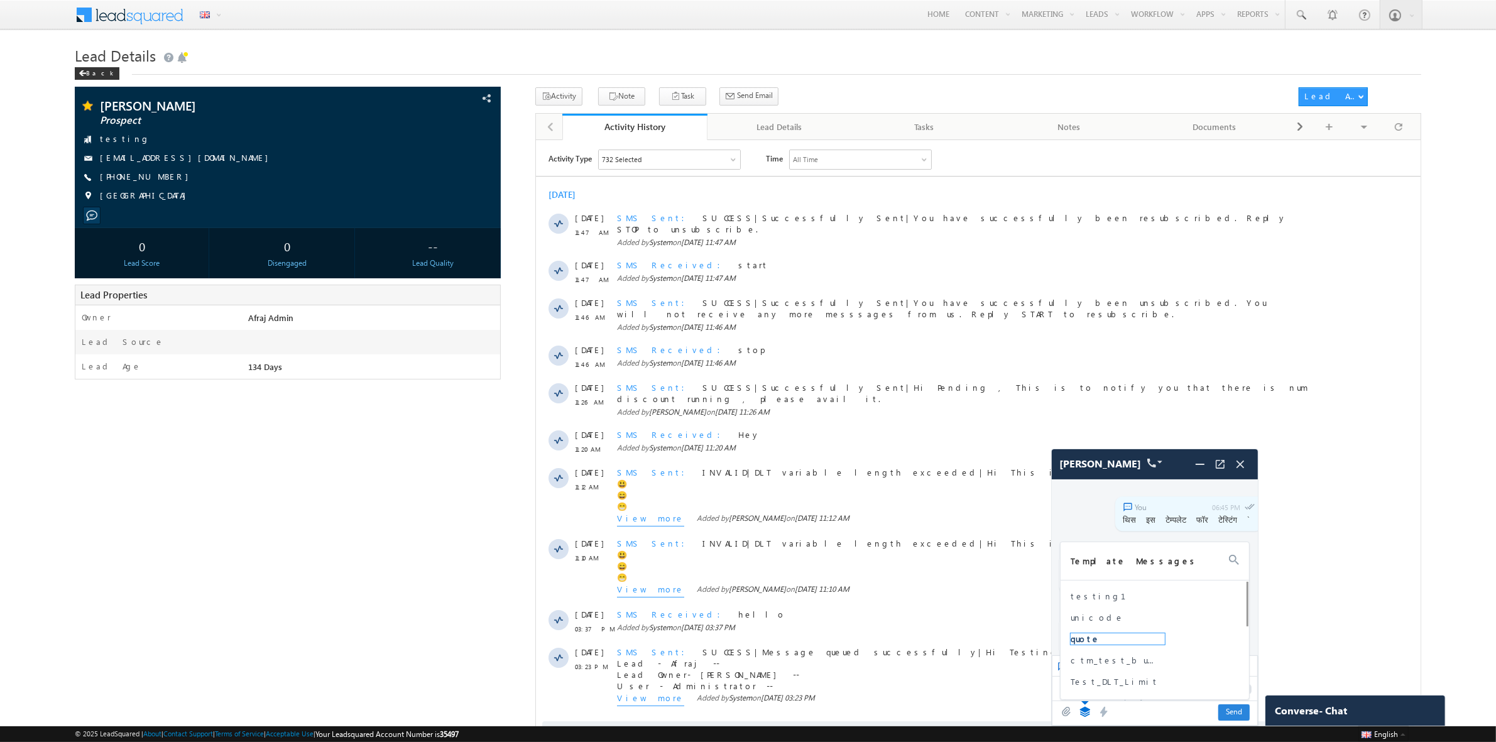
click at [1086, 422] on span "quote" at bounding box center [1118, 638] width 94 height 11
type textarea "**********"
click at [1238, 422] on span "Send" at bounding box center [1233, 712] width 31 height 16
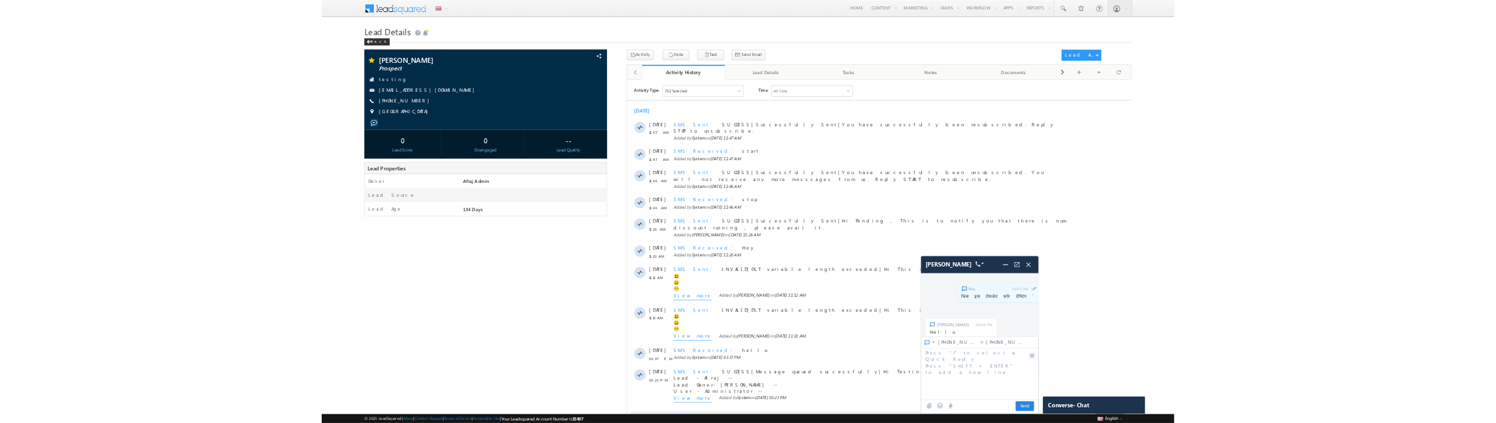
scroll to position [4437, 0]
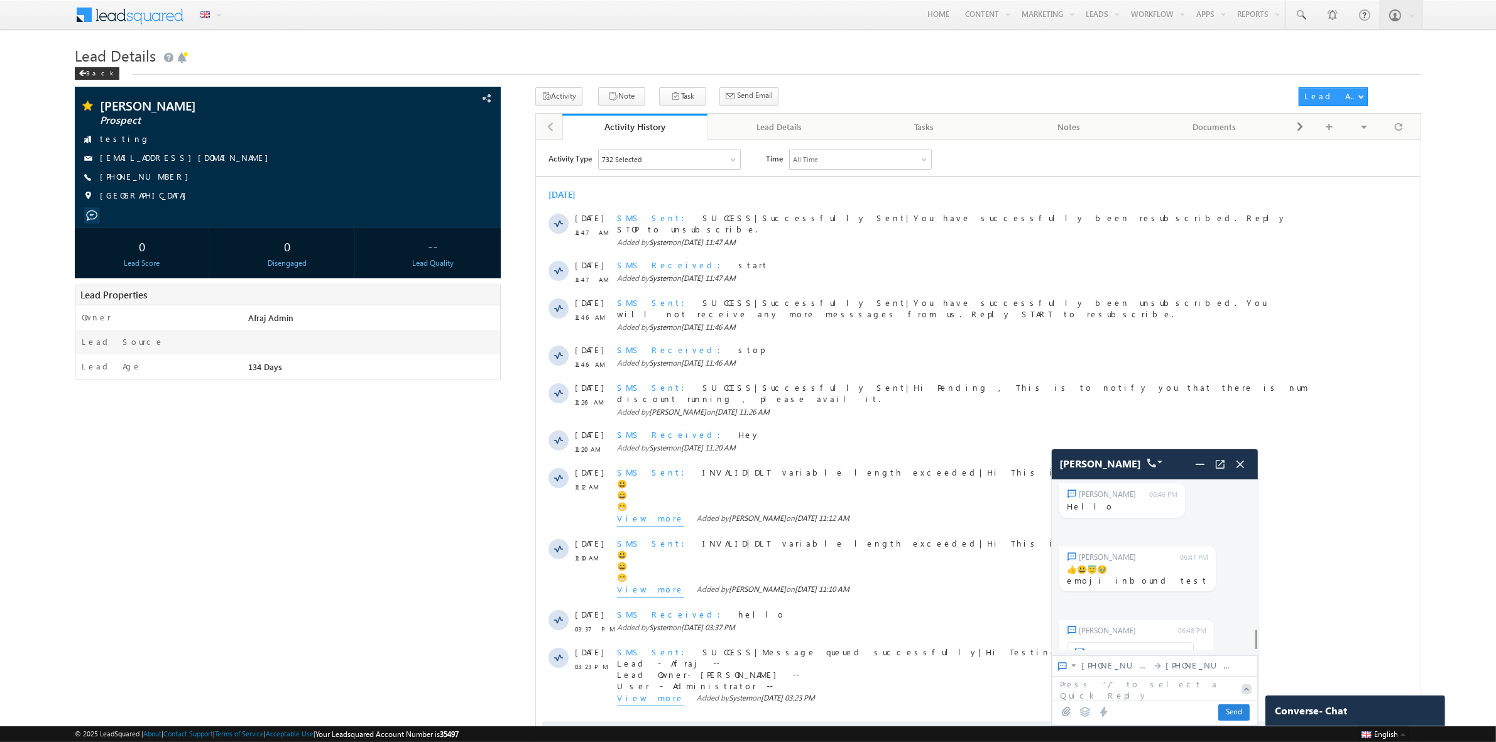
click at [1084, 711] on icon at bounding box center [1084, 711] width 11 height 11
click at [1098, 663] on span "ctm_test_bulk" at bounding box center [1118, 660] width 94 height 11
type textarea "**********"
click at [1233, 711] on span "Send" at bounding box center [1233, 712] width 31 height 16
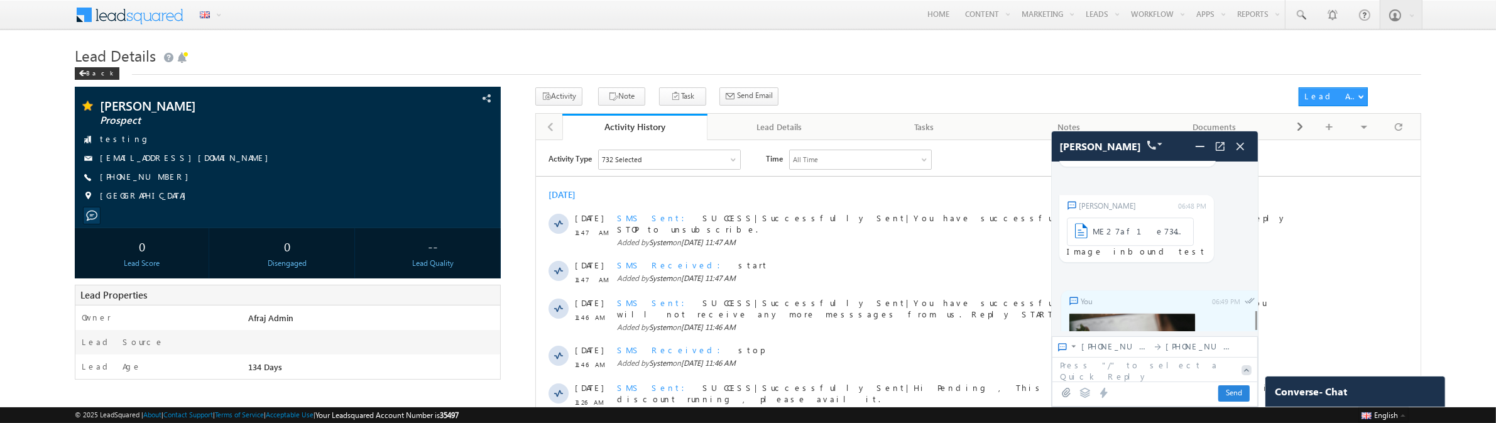
scroll to position [4415, 0]
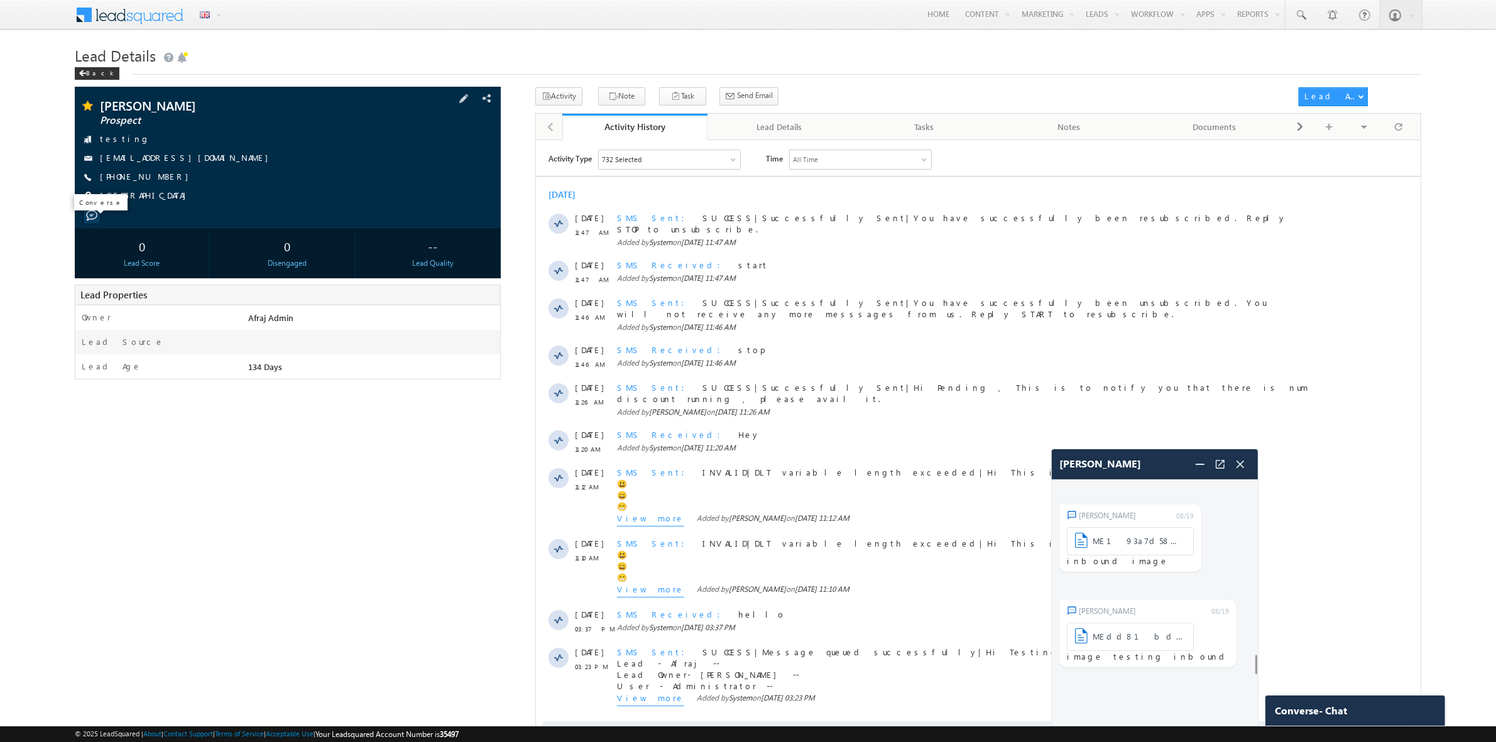
click at [92, 214] on span at bounding box center [91, 215] width 11 height 11
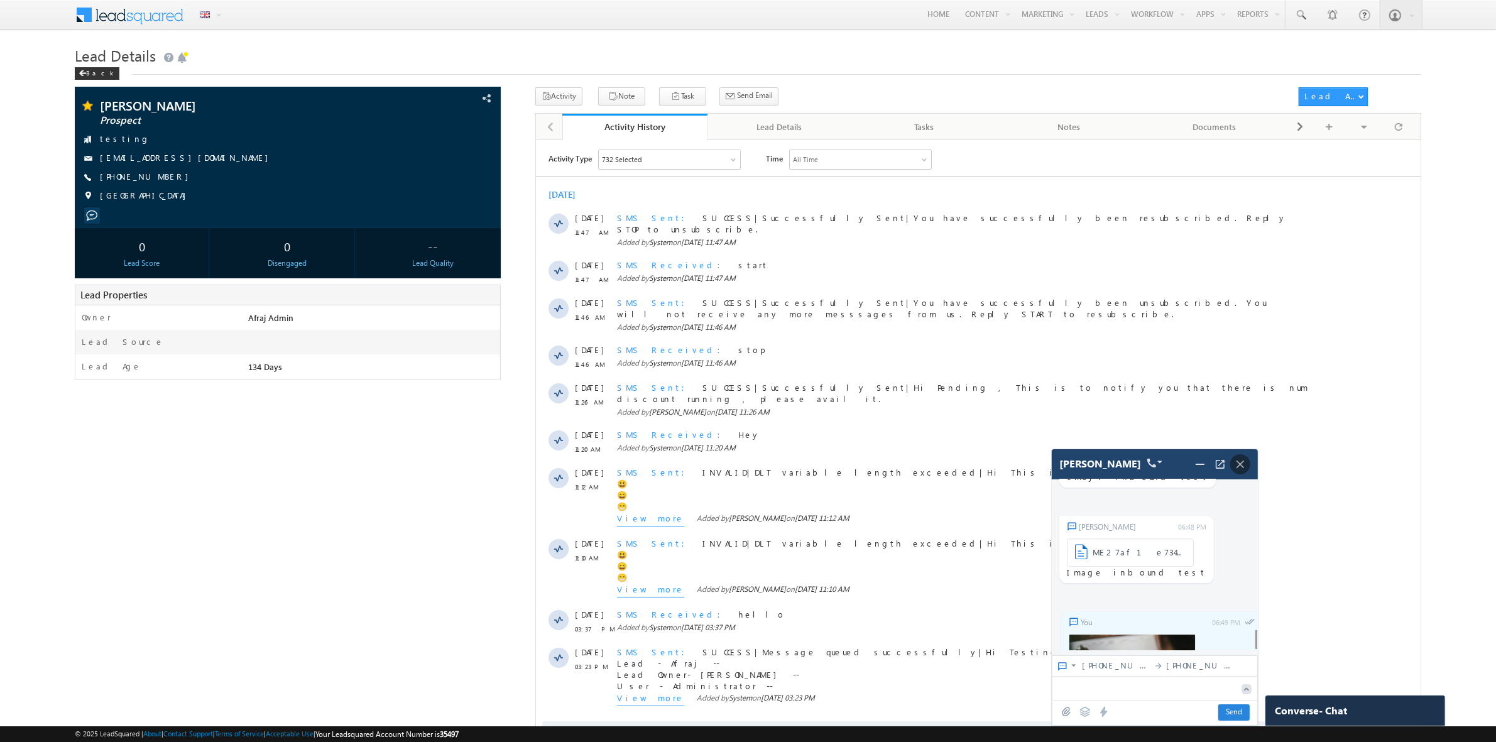
scroll to position [4317, 0]
click at [1084, 422] on icon at bounding box center [1084, 711] width 11 height 11
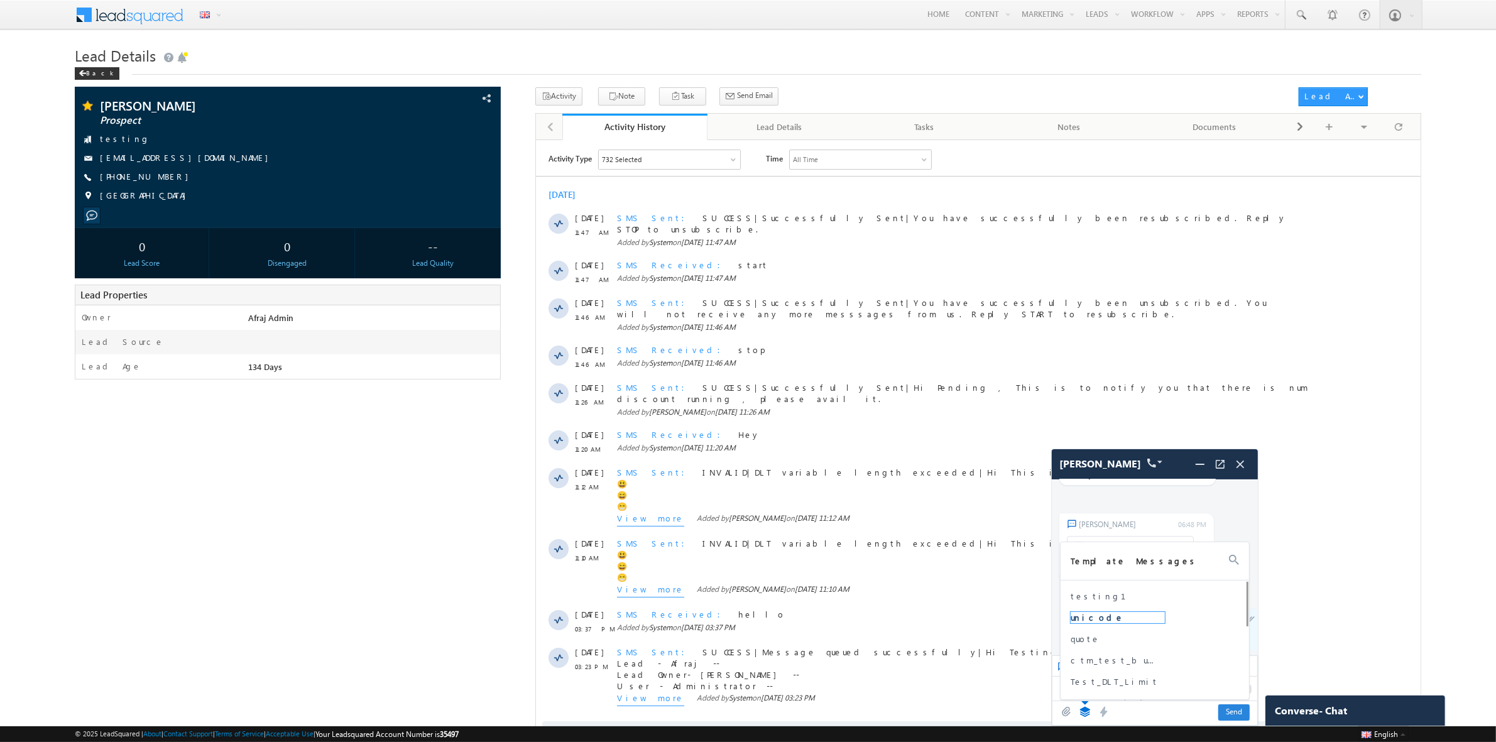
click at [1084, 422] on span "unicode" at bounding box center [1118, 617] width 94 height 11
type textarea "**********"
click at [1247, 422] on span "Send" at bounding box center [1233, 712] width 31 height 16
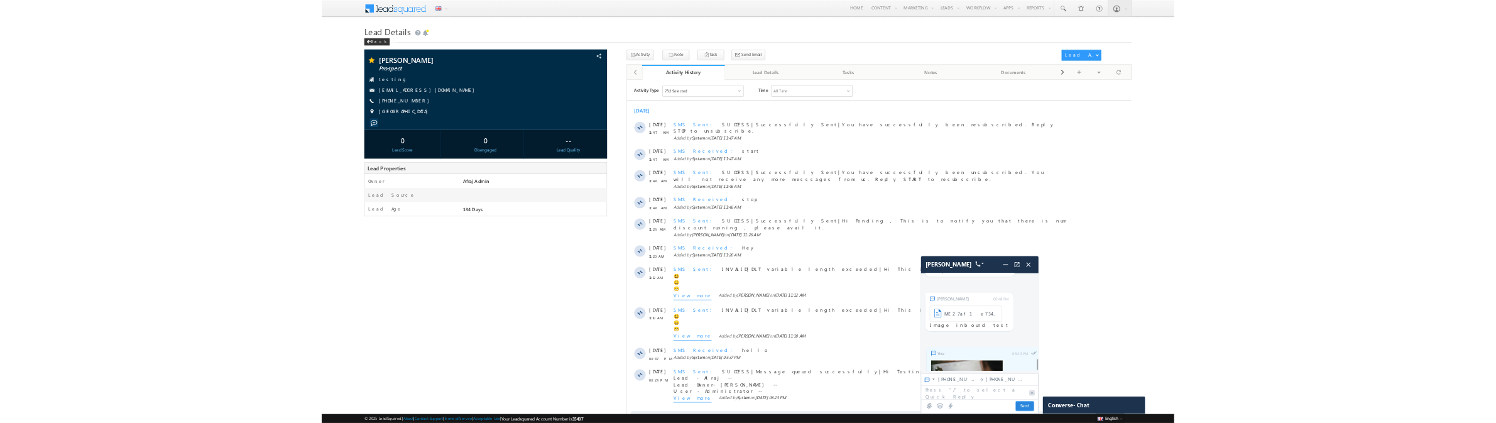
scroll to position [4393, 0]
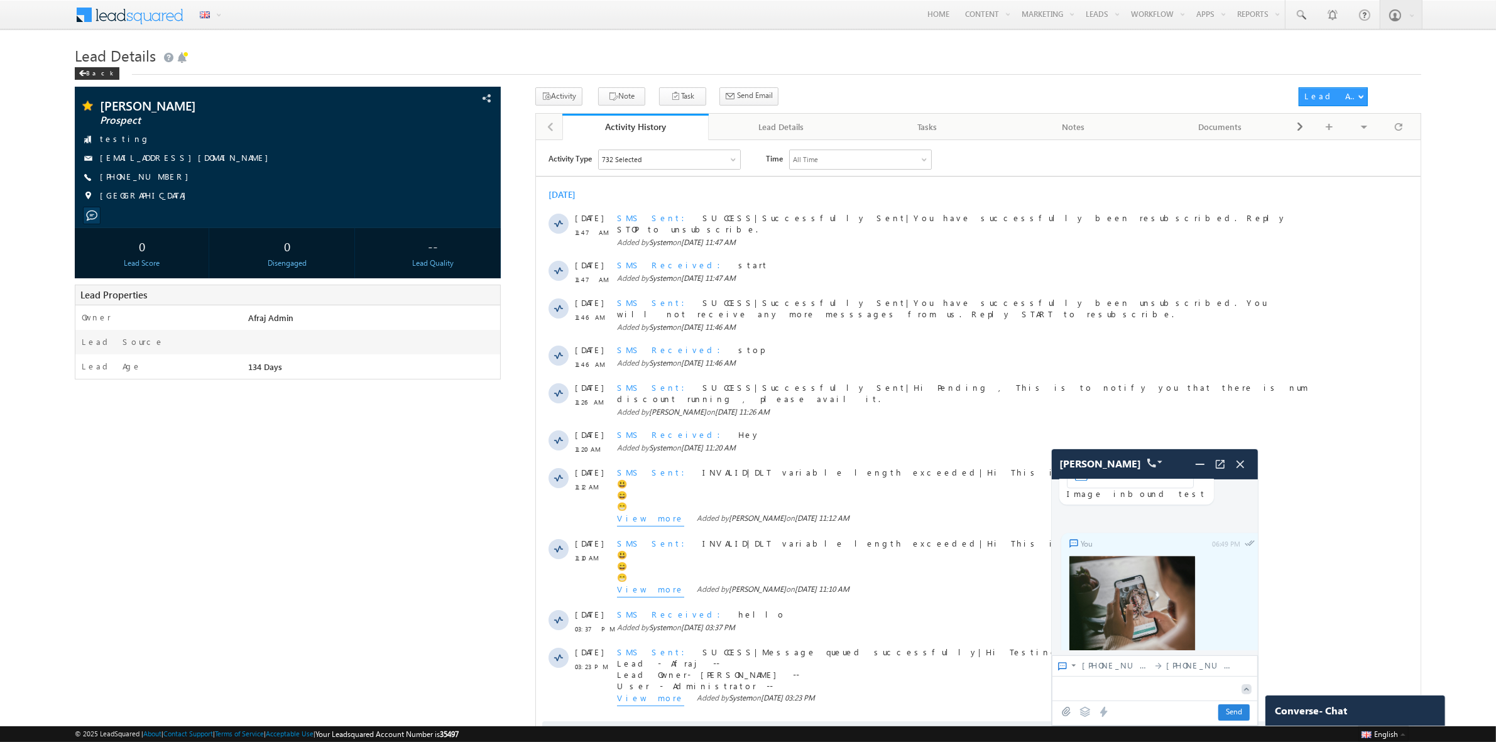
click at [1087, 709] on icon at bounding box center [1085, 712] width 11 height 10
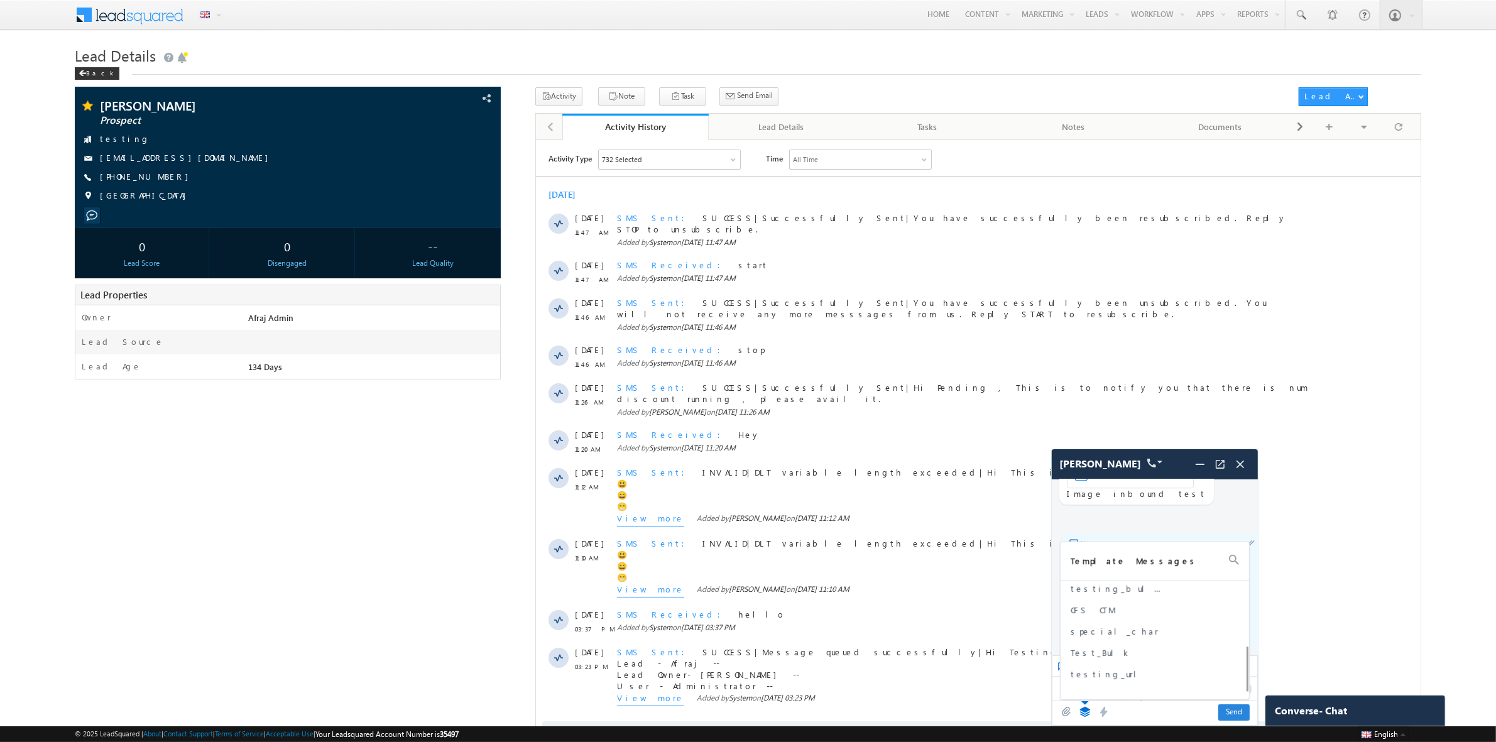
scroll to position [165, 0]
click at [1093, 648] on span "Test_Bulk" at bounding box center [1118, 645] width 94 height 11
click at [1229, 708] on span "Send" at bounding box center [1233, 712] width 31 height 16
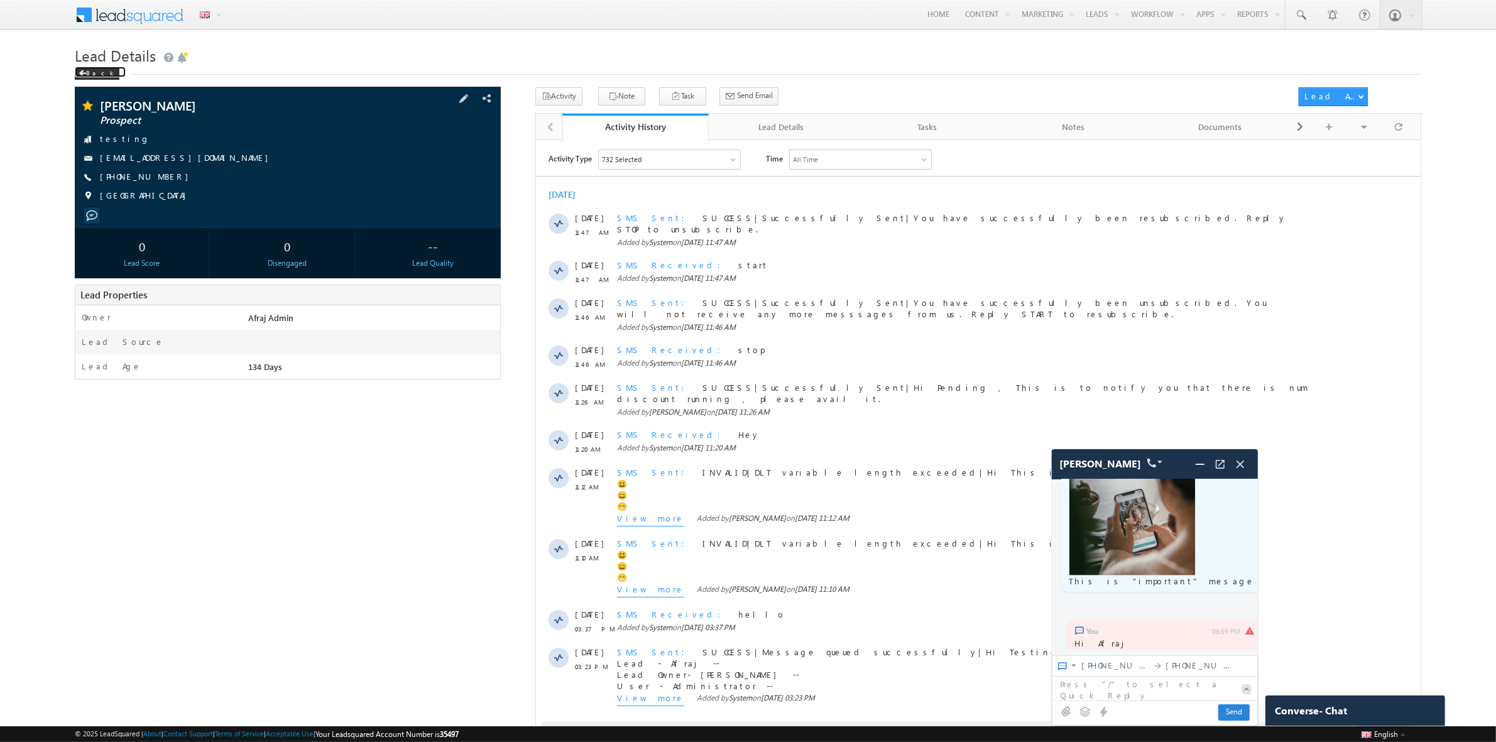
drag, startPoint x: 82, startPoint y: 74, endPoint x: 182, endPoint y: 149, distance: 125.6
click at [82, 74] on span at bounding box center [83, 73] width 8 height 6
click at [1242, 462] on img at bounding box center [1240, 464] width 14 height 14
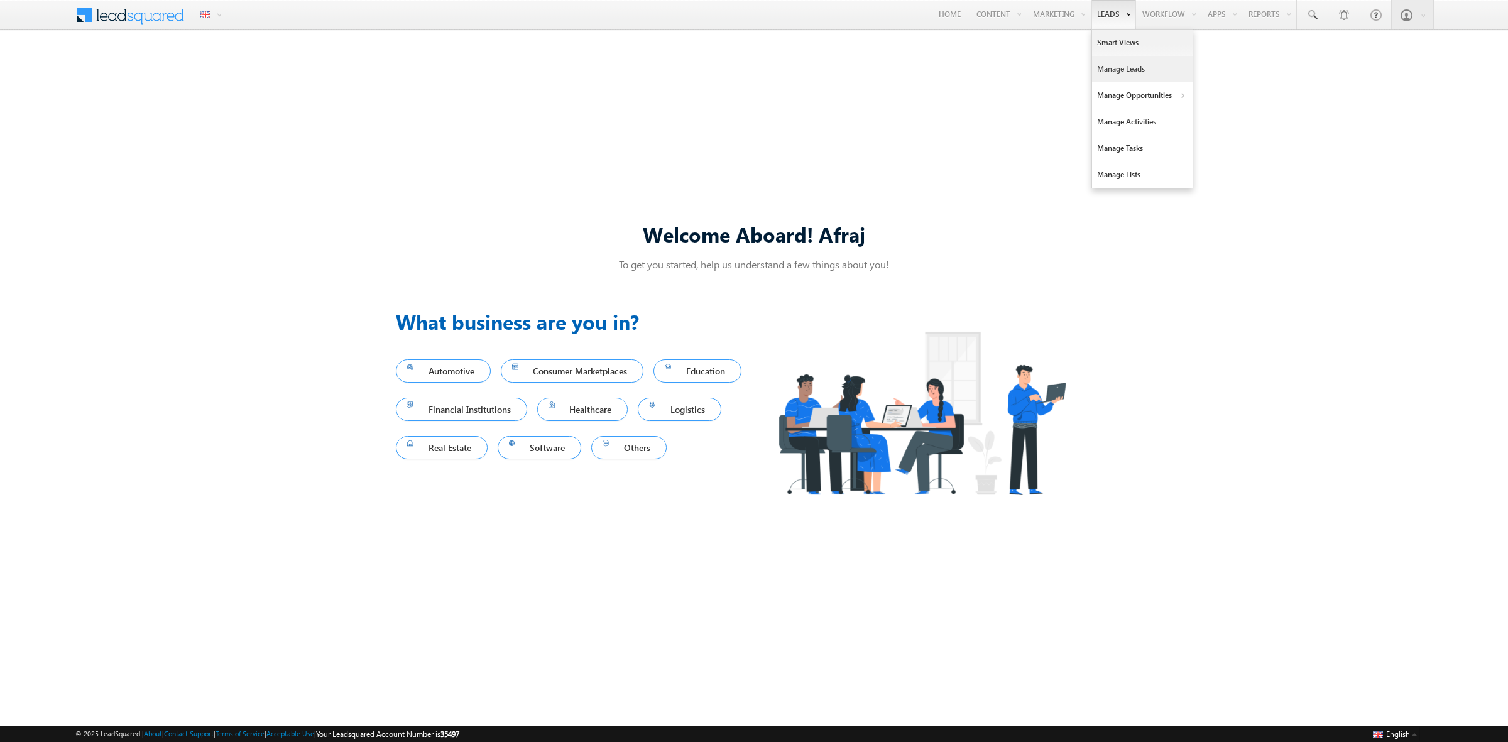
click at [1117, 72] on link "Manage Leads" at bounding box center [1142, 69] width 101 height 26
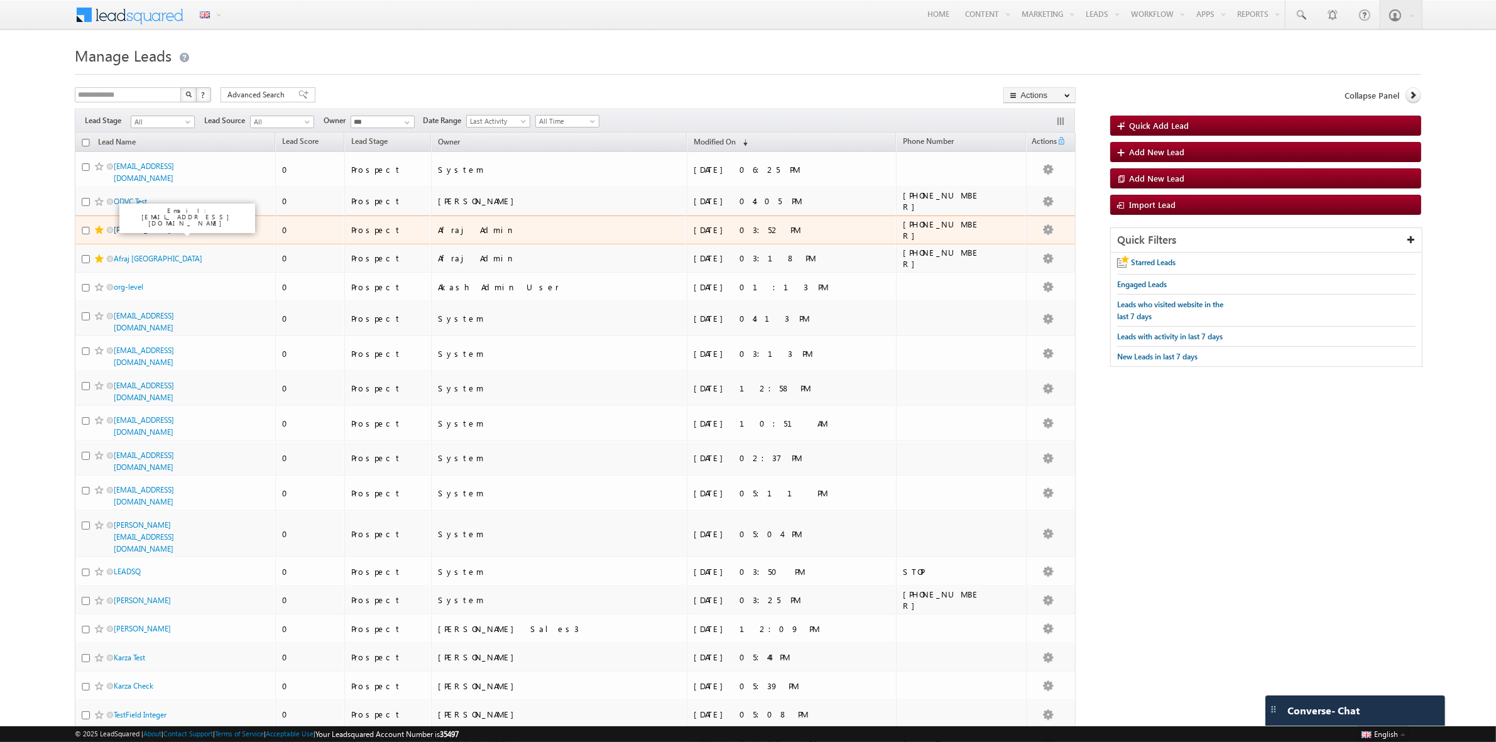
click at [171, 225] on link "[PERSON_NAME]" at bounding box center [142, 229] width 57 height 9
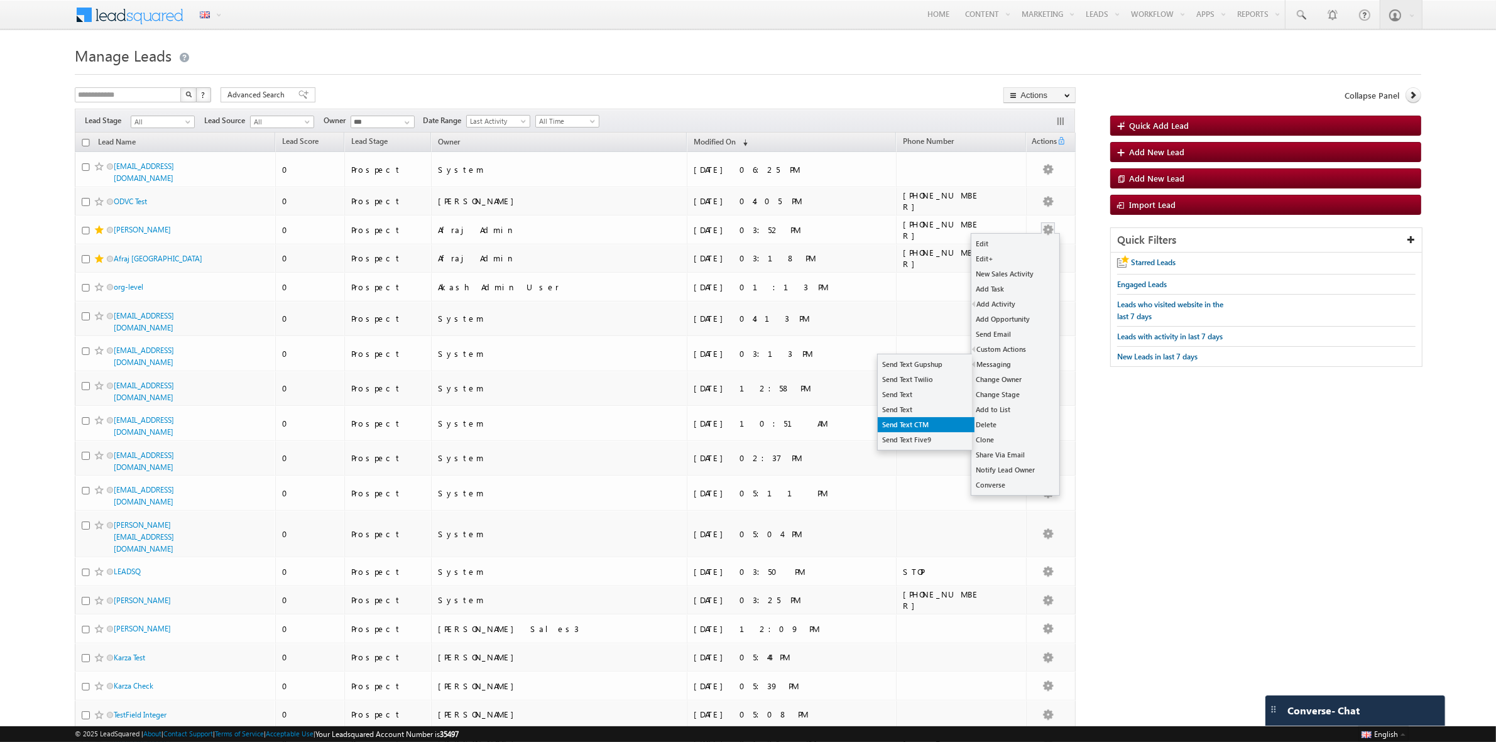
click at [925, 426] on link "Send Text CTM" at bounding box center [926, 424] width 97 height 15
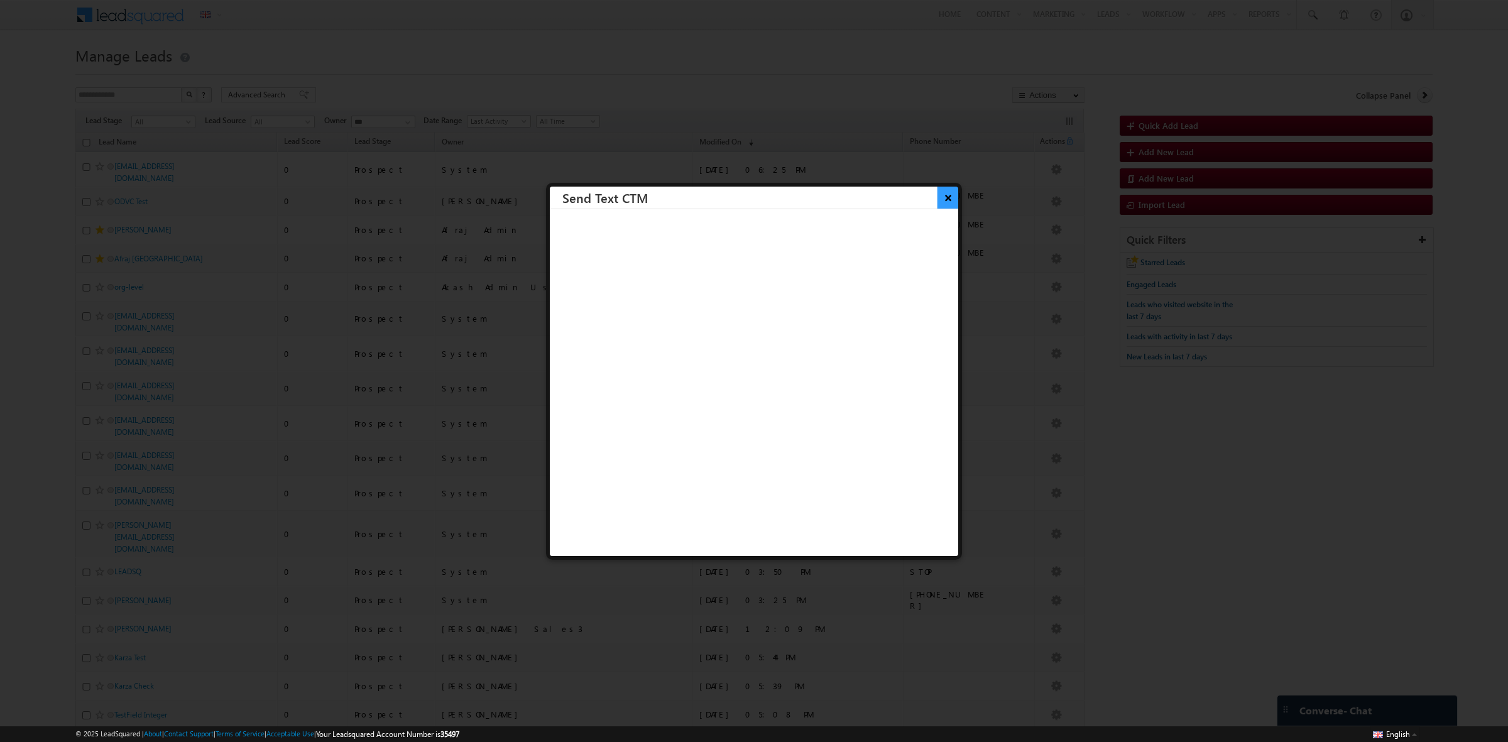
click at [943, 199] on button "×" at bounding box center [947, 198] width 21 height 22
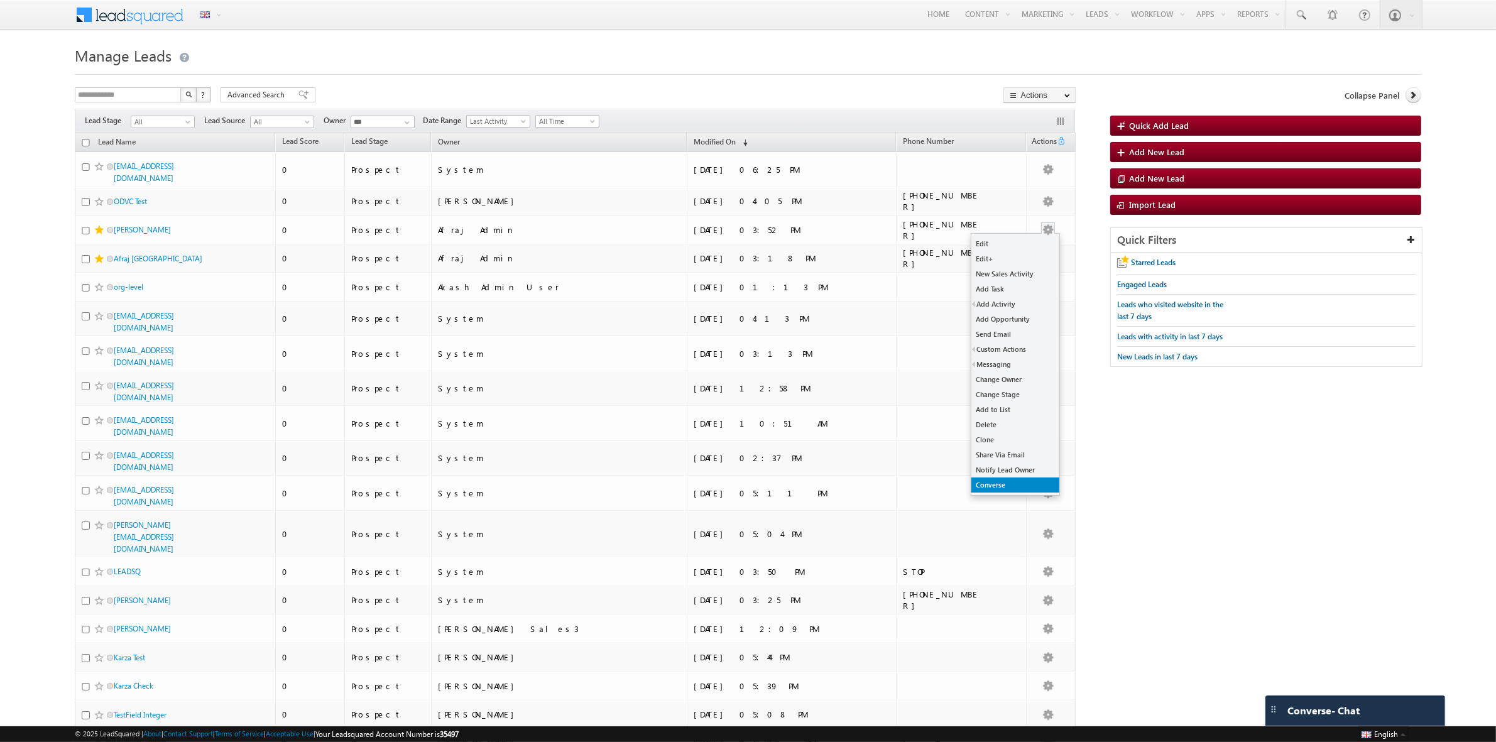
click at [1018, 484] on link "Converse" at bounding box center [1015, 484] width 88 height 15
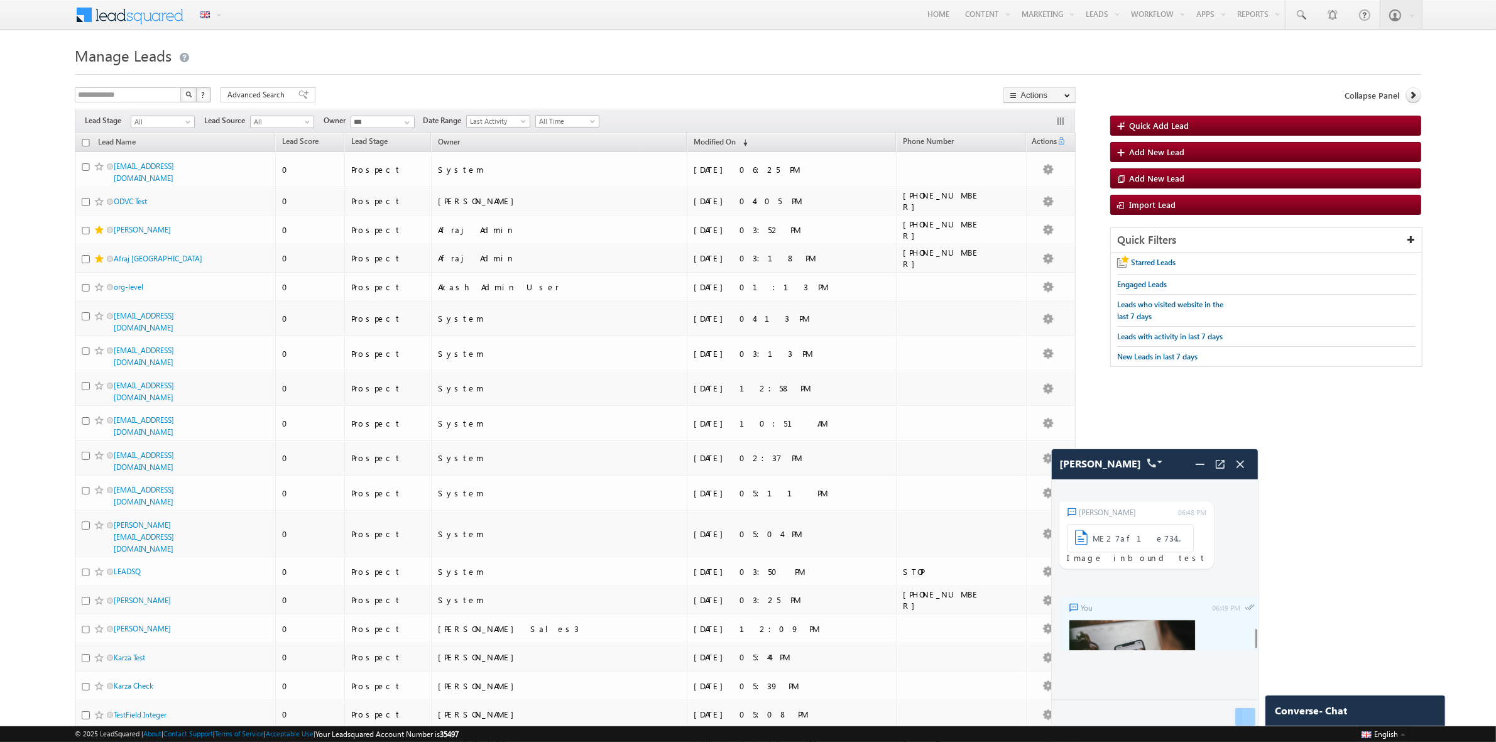
scroll to position [3716, 0]
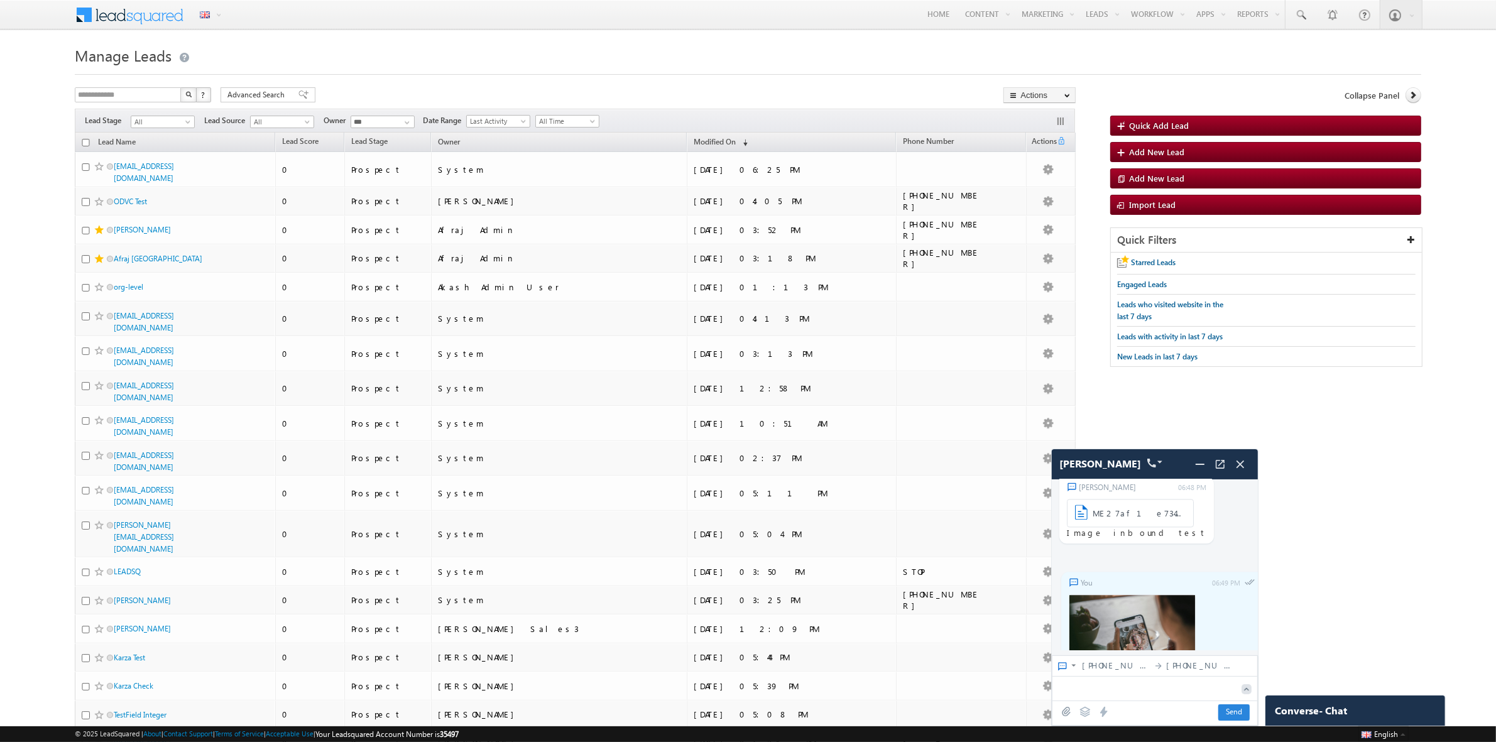
click at [1086, 712] on icon at bounding box center [1085, 712] width 11 height 10
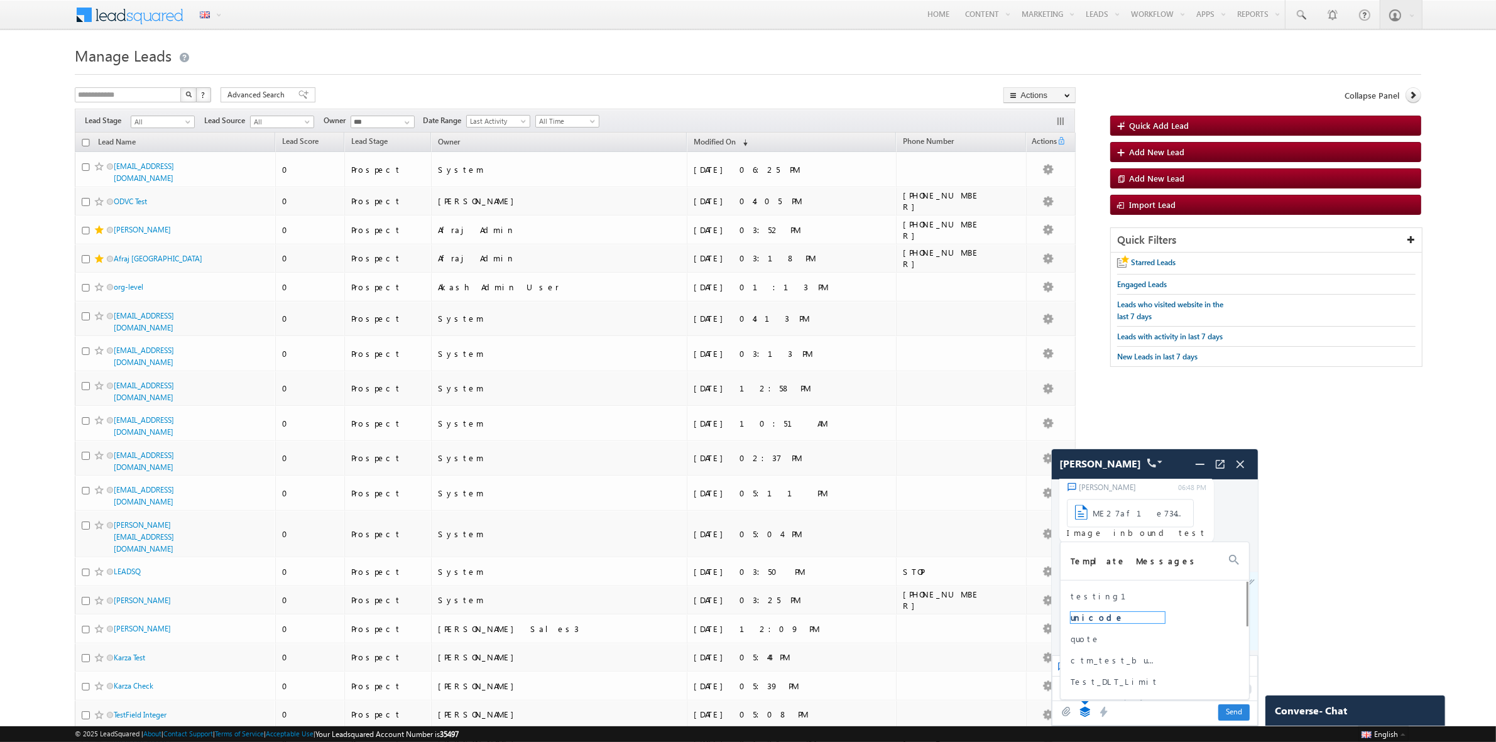
click at [1082, 616] on span "unicode" at bounding box center [1118, 617] width 94 height 11
type textarea "**********"
click at [1241, 709] on span "Send" at bounding box center [1233, 712] width 31 height 16
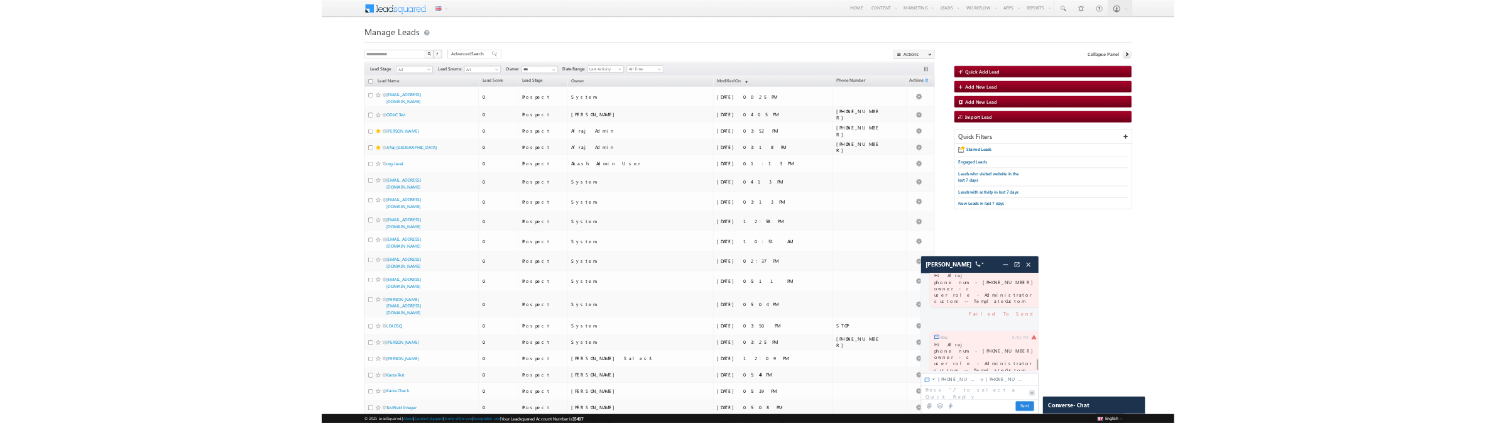
scroll to position [4002, 0]
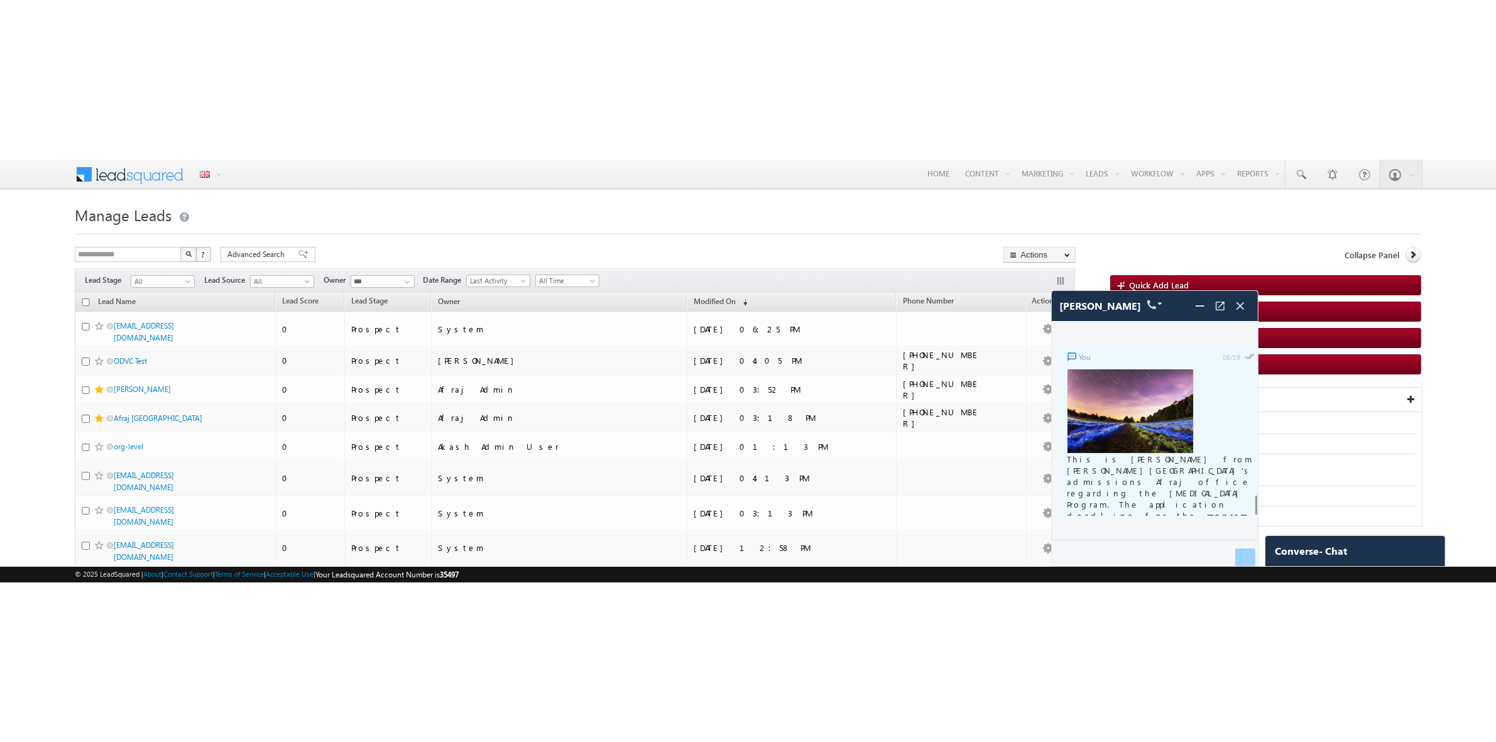
scroll to position [4080, 0]
